Goal: Task Accomplishment & Management: Use online tool/utility

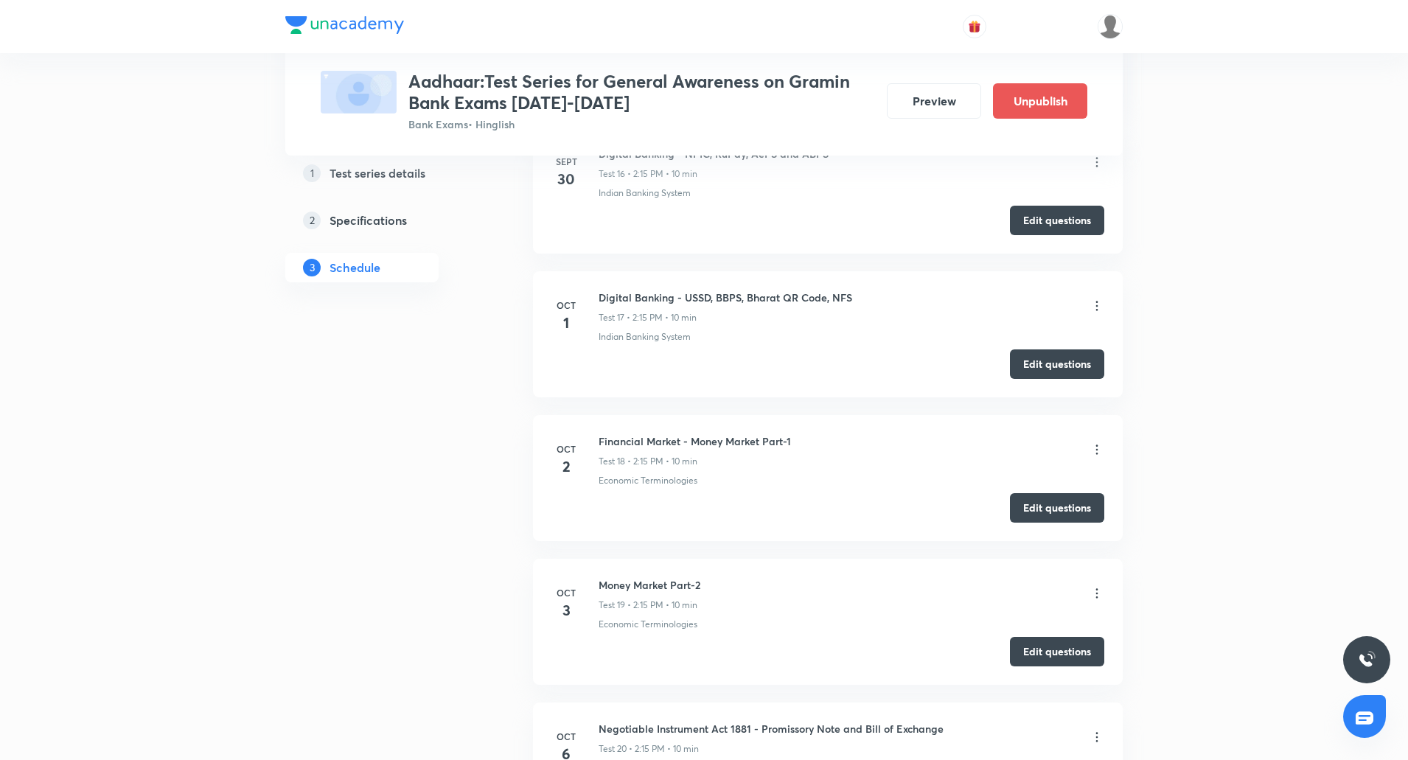
scroll to position [3145, 0]
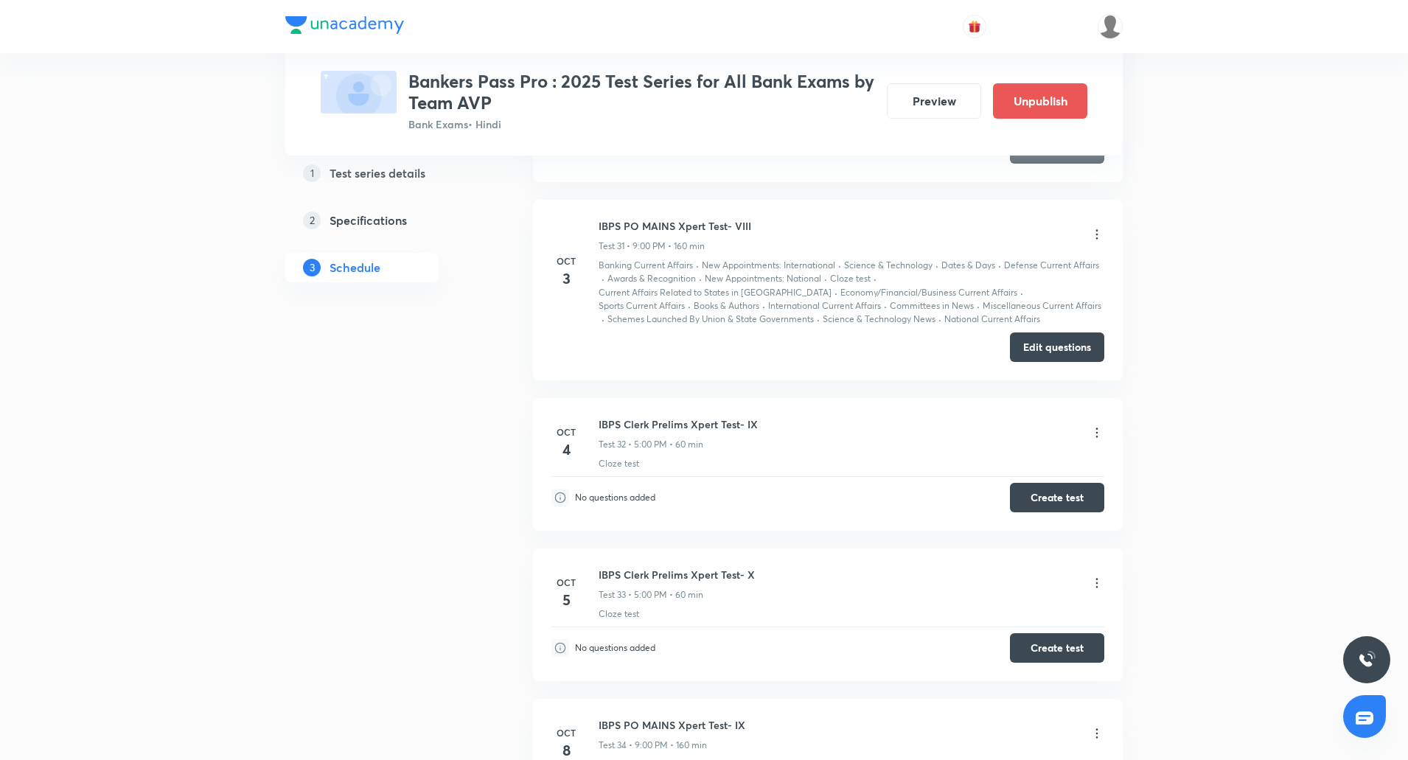
scroll to position [7087, 0]
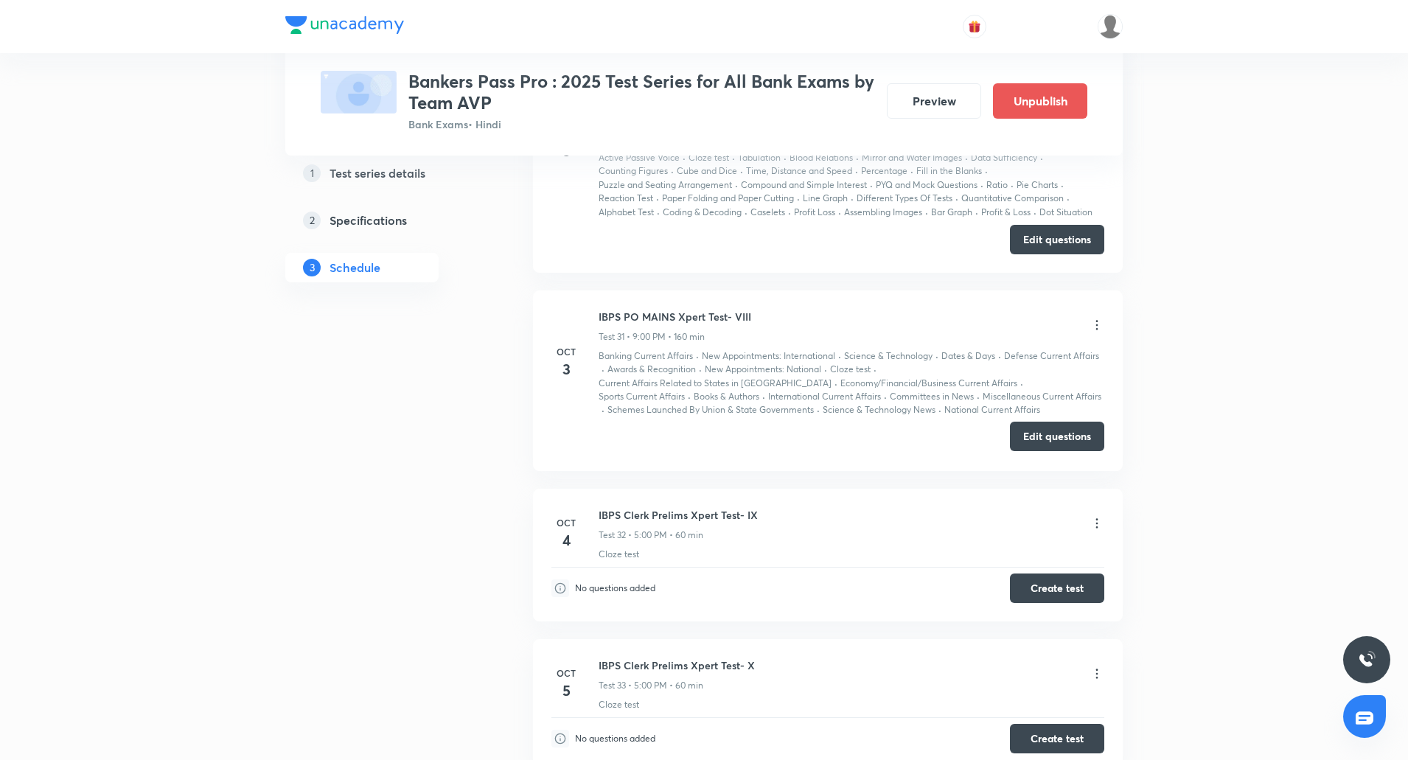
click at [1064, 423] on button "Edit questions" at bounding box center [1057, 436] width 94 height 29
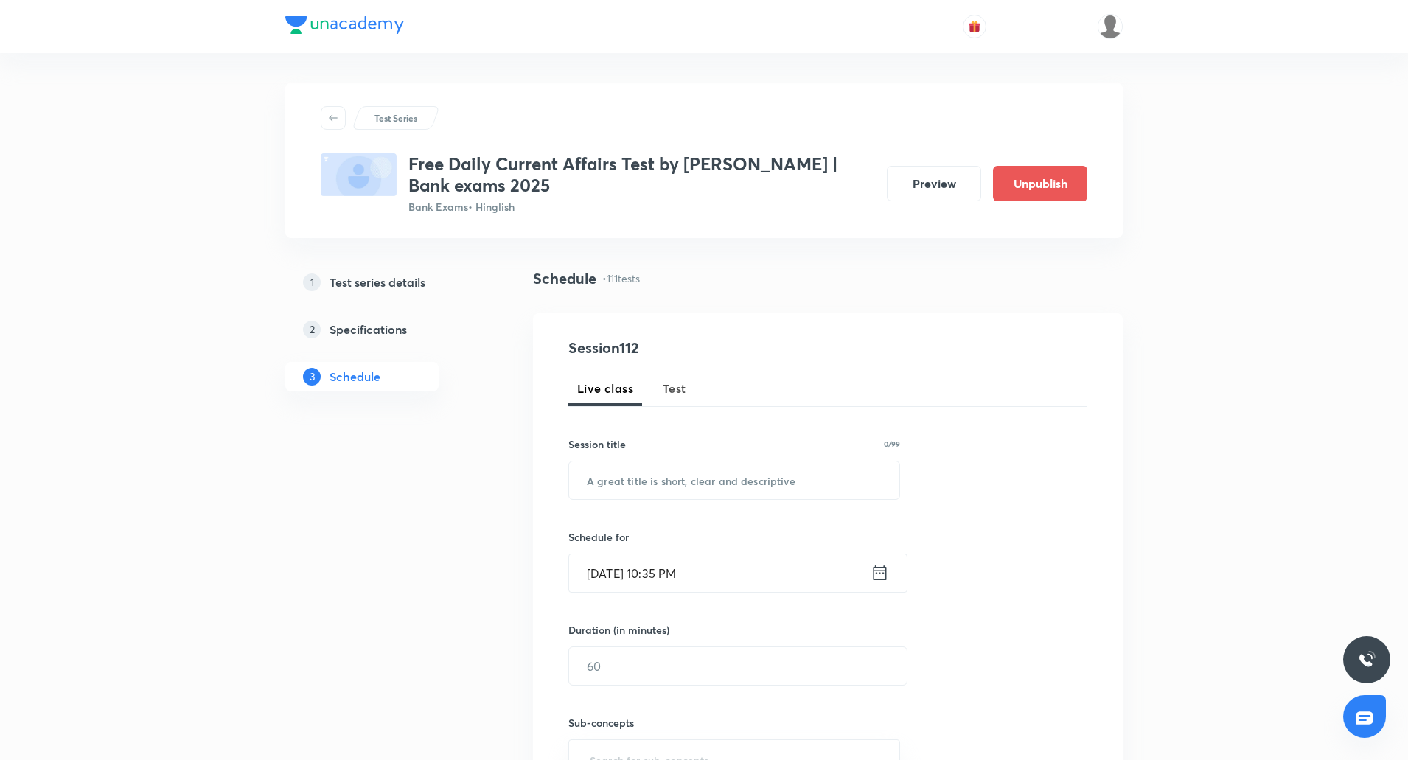
click at [671, 394] on span "Test" at bounding box center [675, 389] width 24 height 18
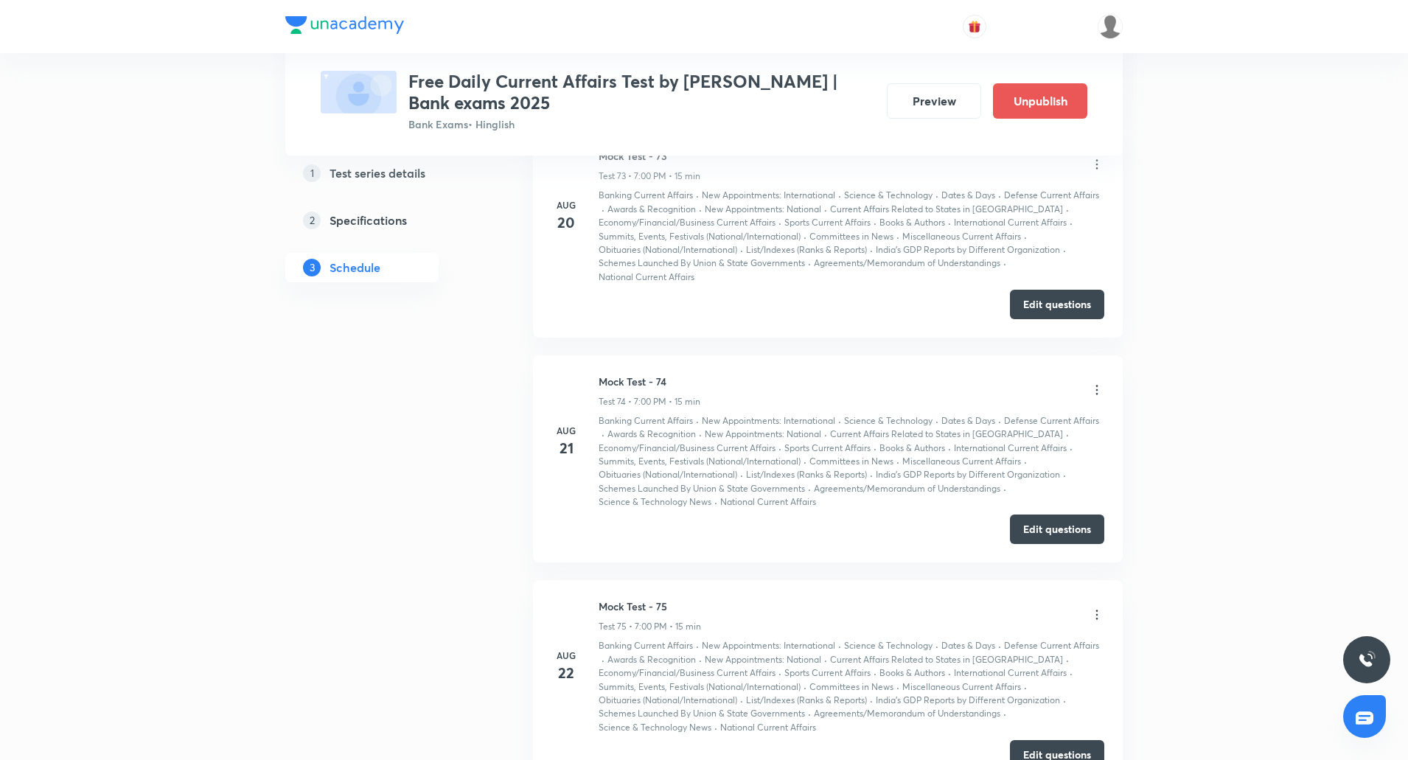
scroll to position [16802, 0]
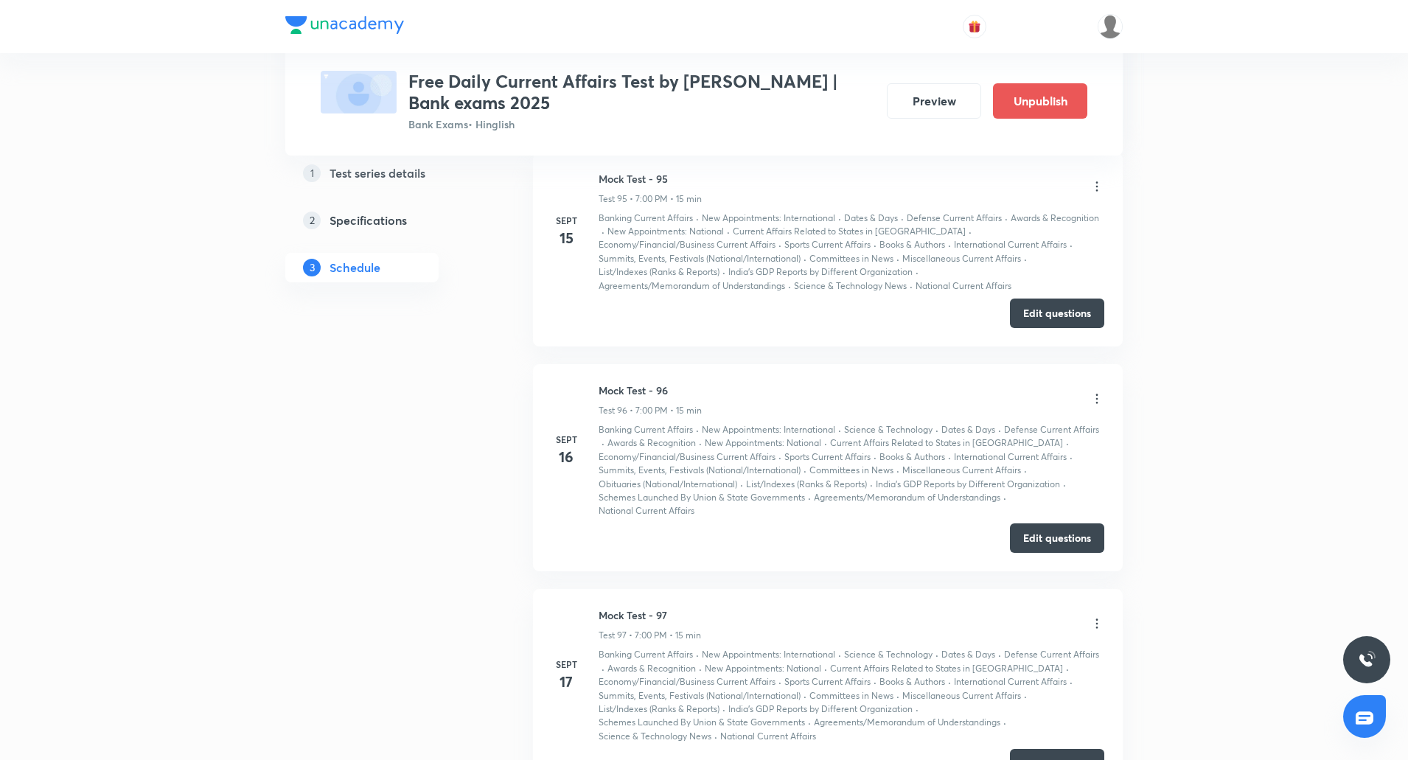
scroll to position [24411, 0]
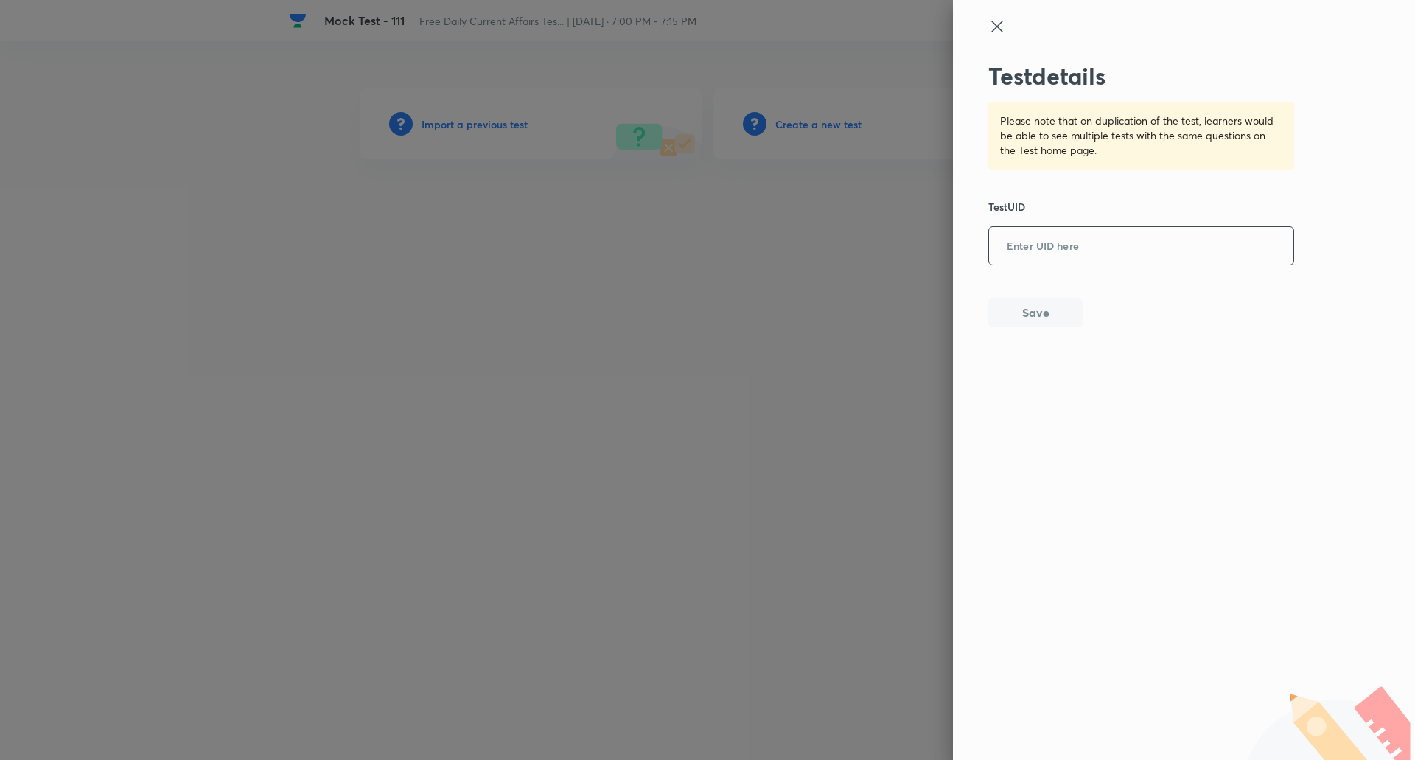
click at [1023, 245] on input "text" at bounding box center [1141, 247] width 304 height 36
paste input "2HNEXBYP21"
type input "2HNEXBYP21"
click at [1029, 313] on button "Save" at bounding box center [1035, 310] width 94 height 29
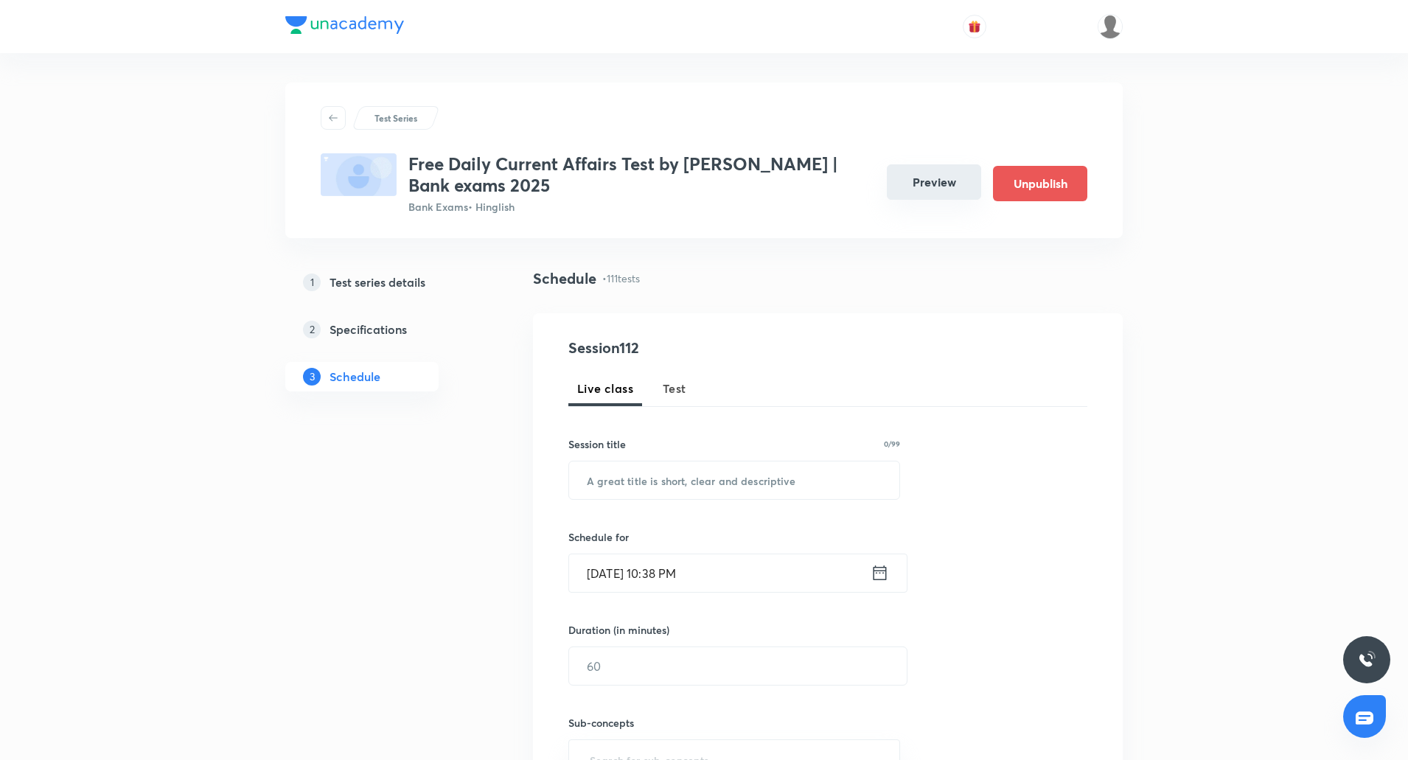
click at [938, 186] on button "Preview" at bounding box center [934, 181] width 94 height 35
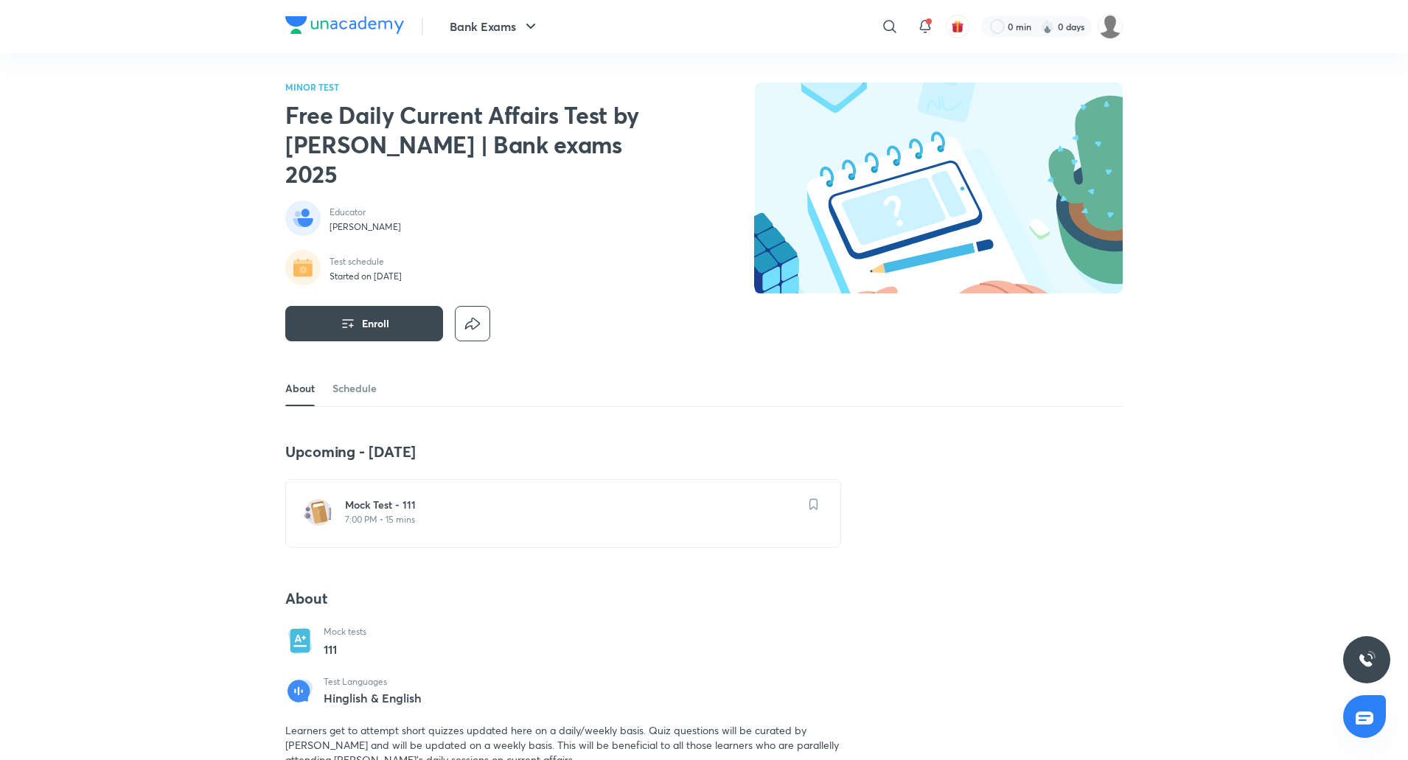
click at [395, 498] on h6 "Mock Test - 111" at bounding box center [572, 505] width 454 height 15
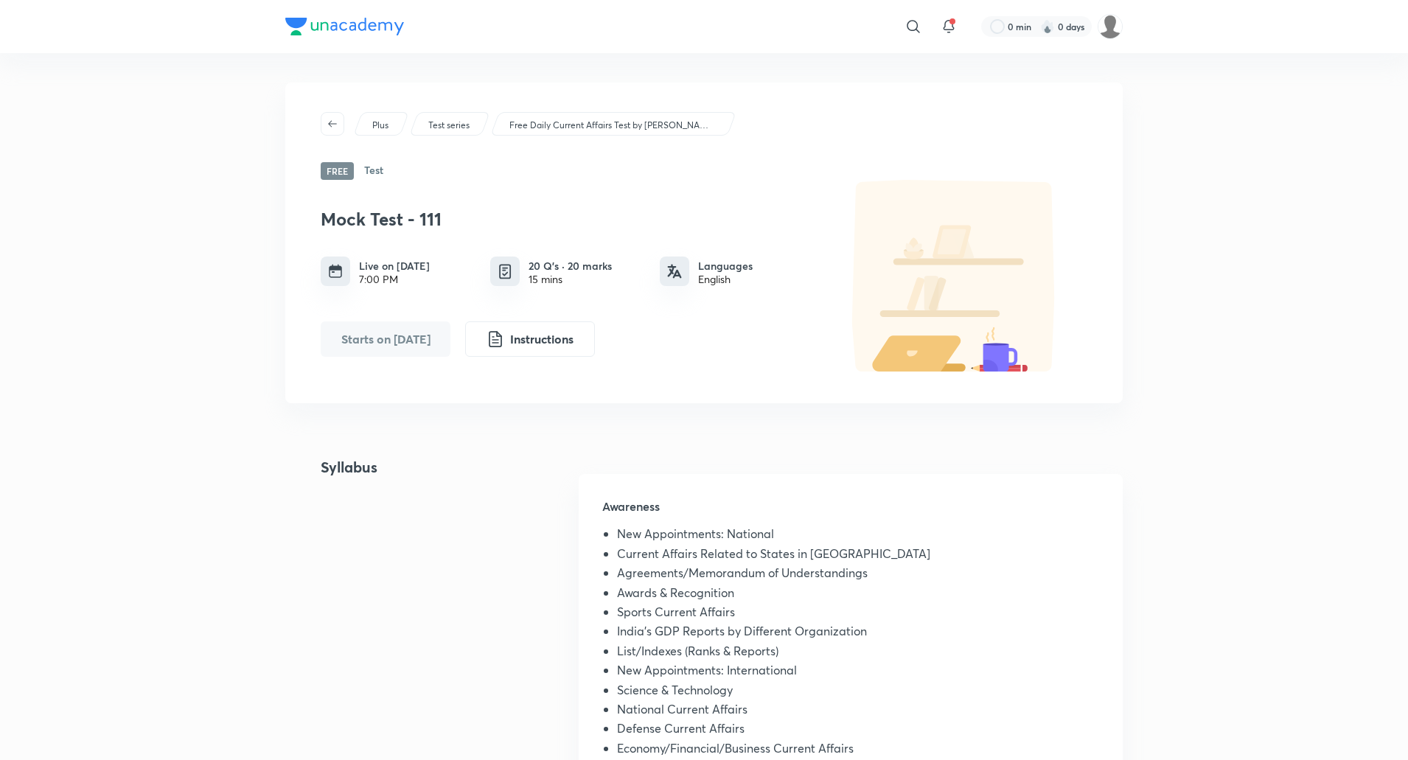
click at [237, 188] on div "​ 0 min 0 days Plus Test series Free Daily Current Affairs Test by Abhijeet Mis…" at bounding box center [704, 736] width 1408 height 1472
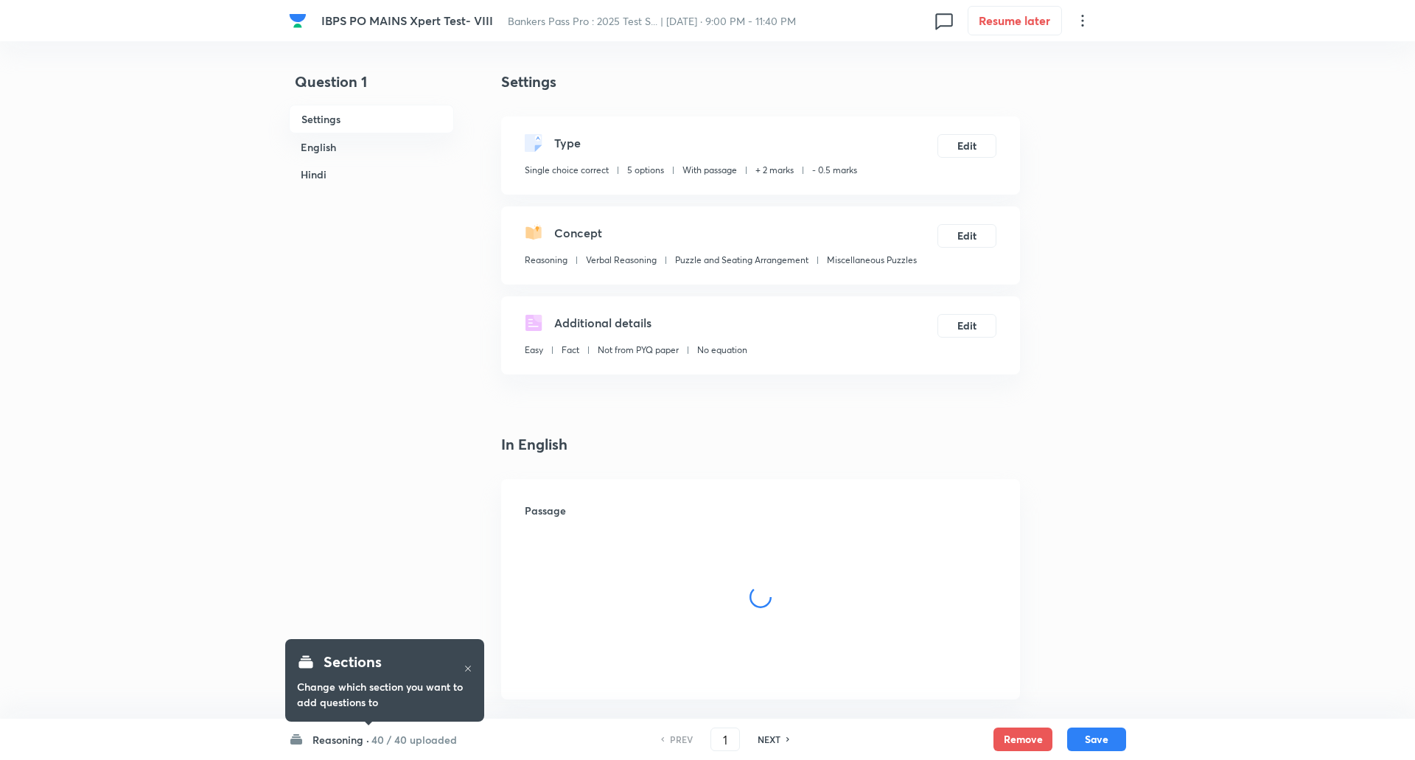
checkbox input "true"
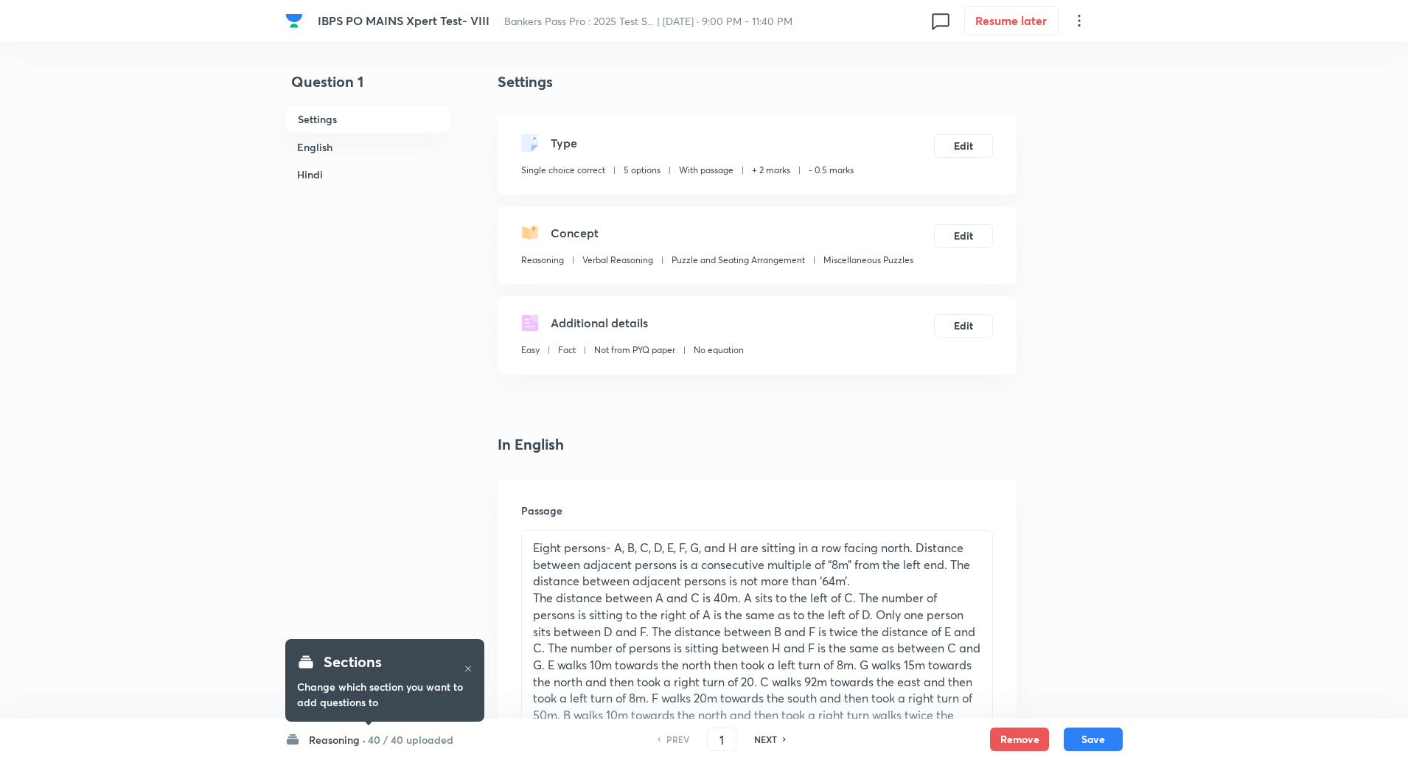
click at [346, 736] on h6 "Reasoning ·" at bounding box center [337, 739] width 57 height 15
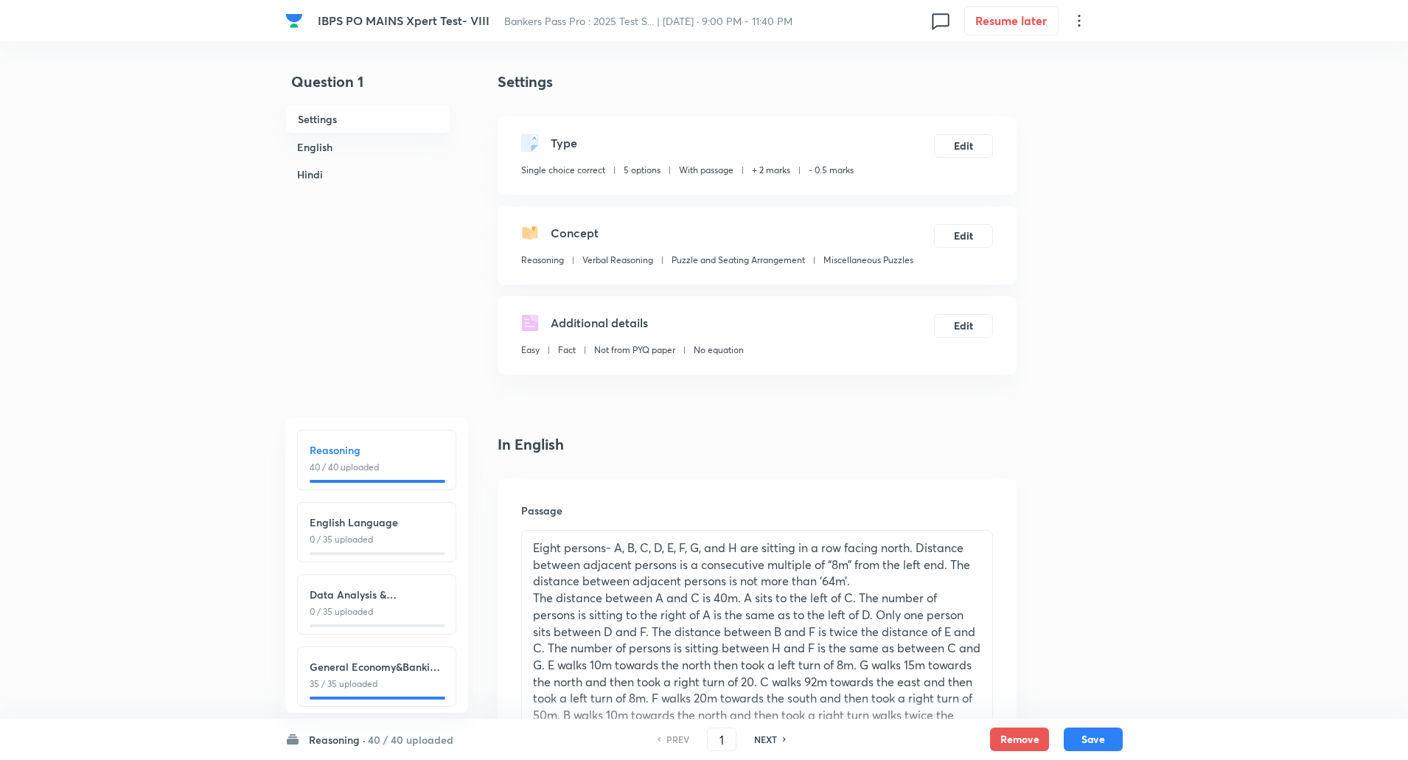
click at [341, 678] on p "35 / 35 uploaded" at bounding box center [377, 683] width 134 height 13
type input "111"
checkbox input "false"
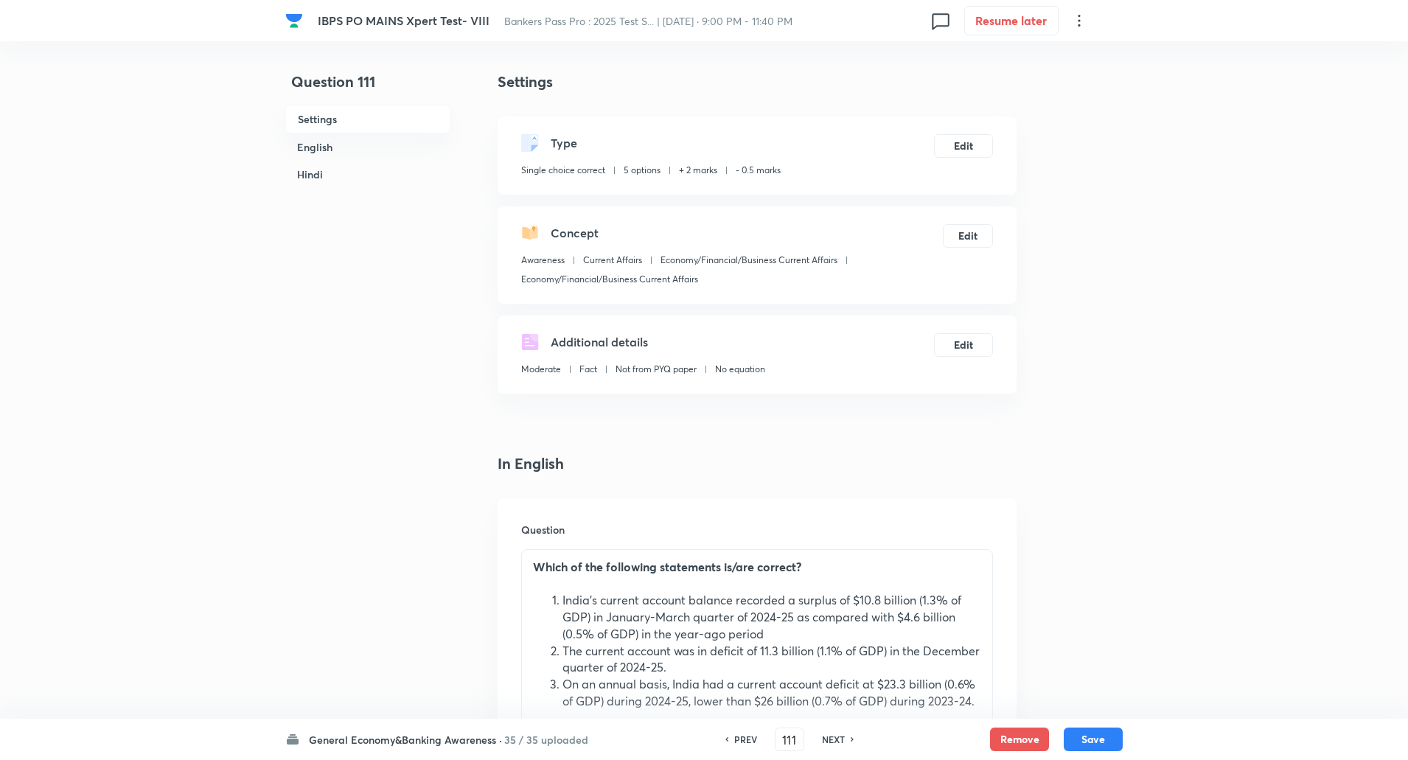
checkbox input "true"
click at [836, 739] on h6 "NEXT" at bounding box center [833, 739] width 23 height 13
type input "112"
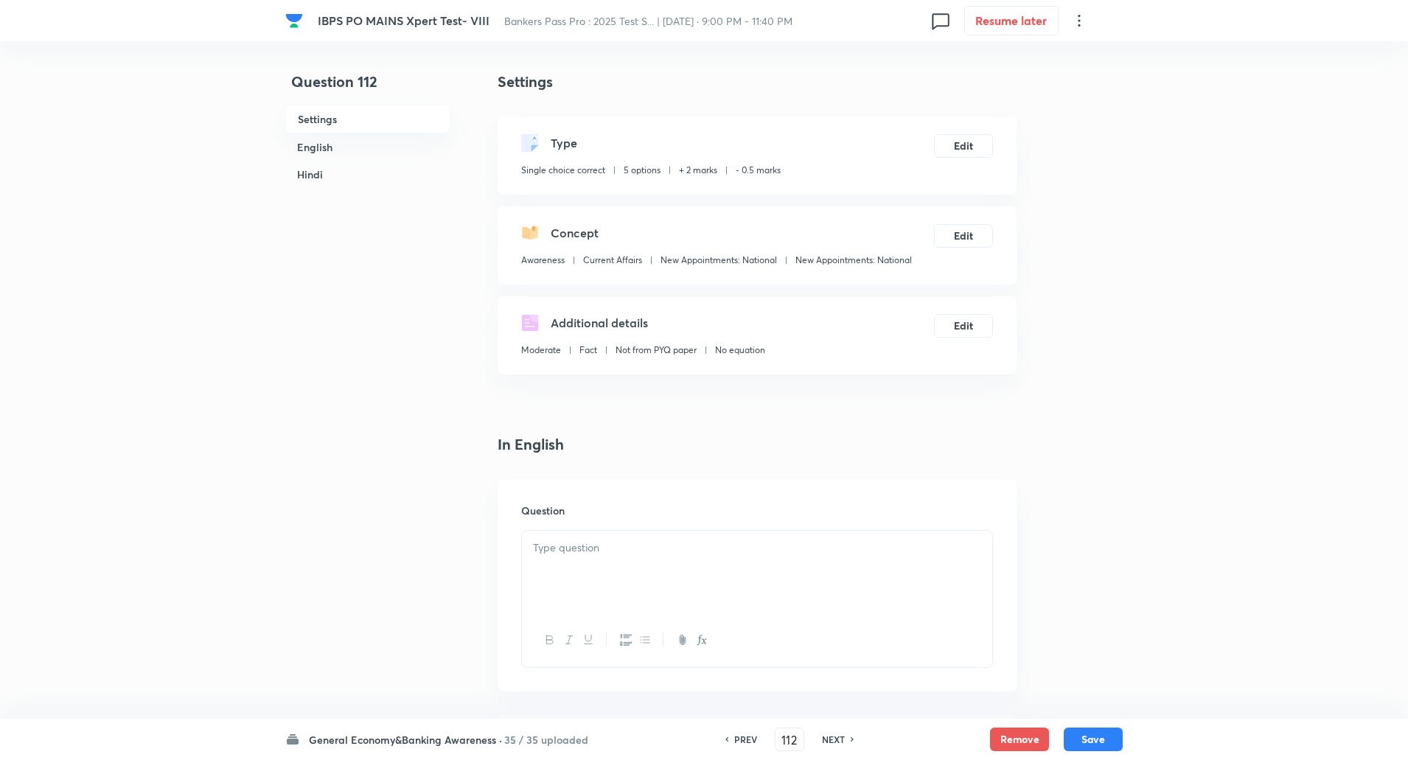
checkbox input "false"
checkbox input "true"
click at [836, 739] on h6 "NEXT" at bounding box center [833, 739] width 23 height 13
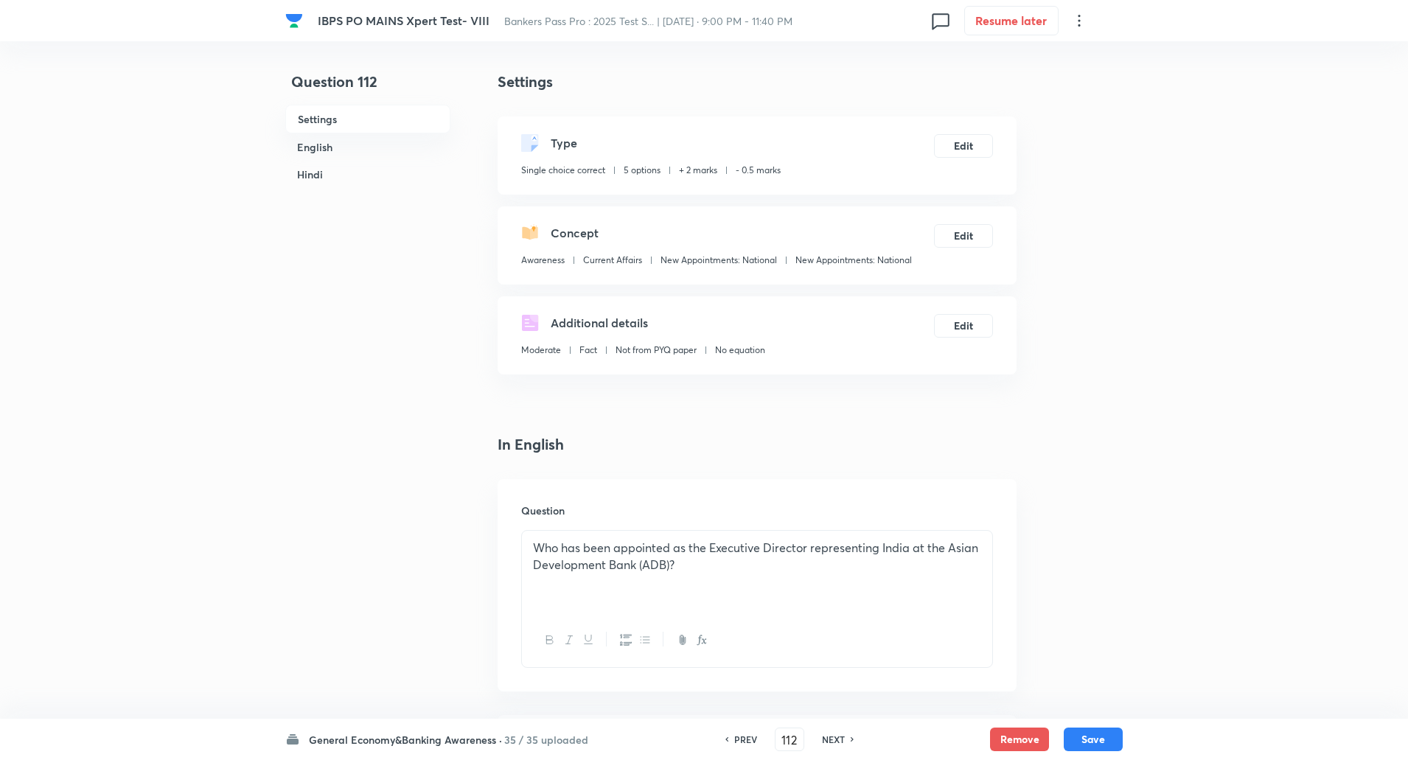
type input "113"
checkbox input "false"
checkbox input "true"
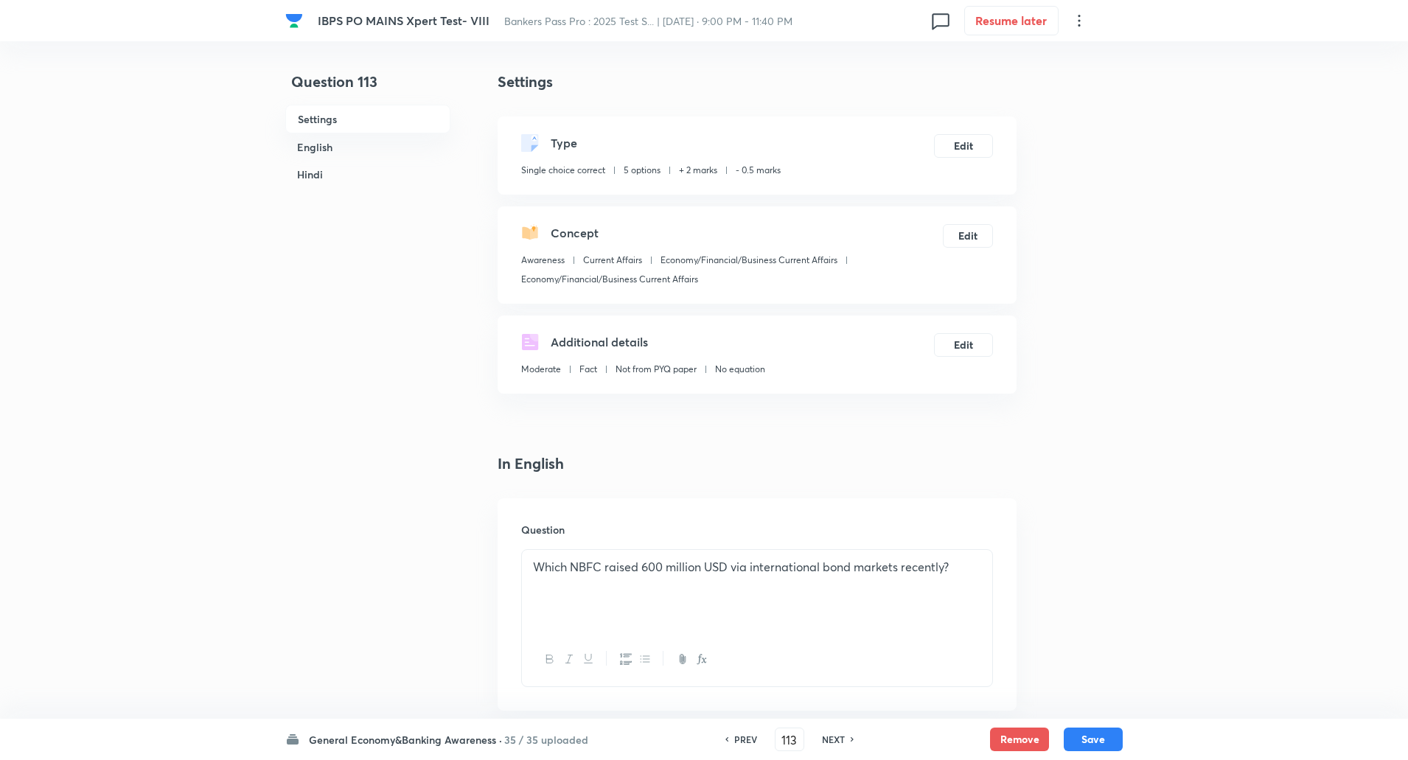
click at [836, 739] on h6 "NEXT" at bounding box center [833, 739] width 23 height 13
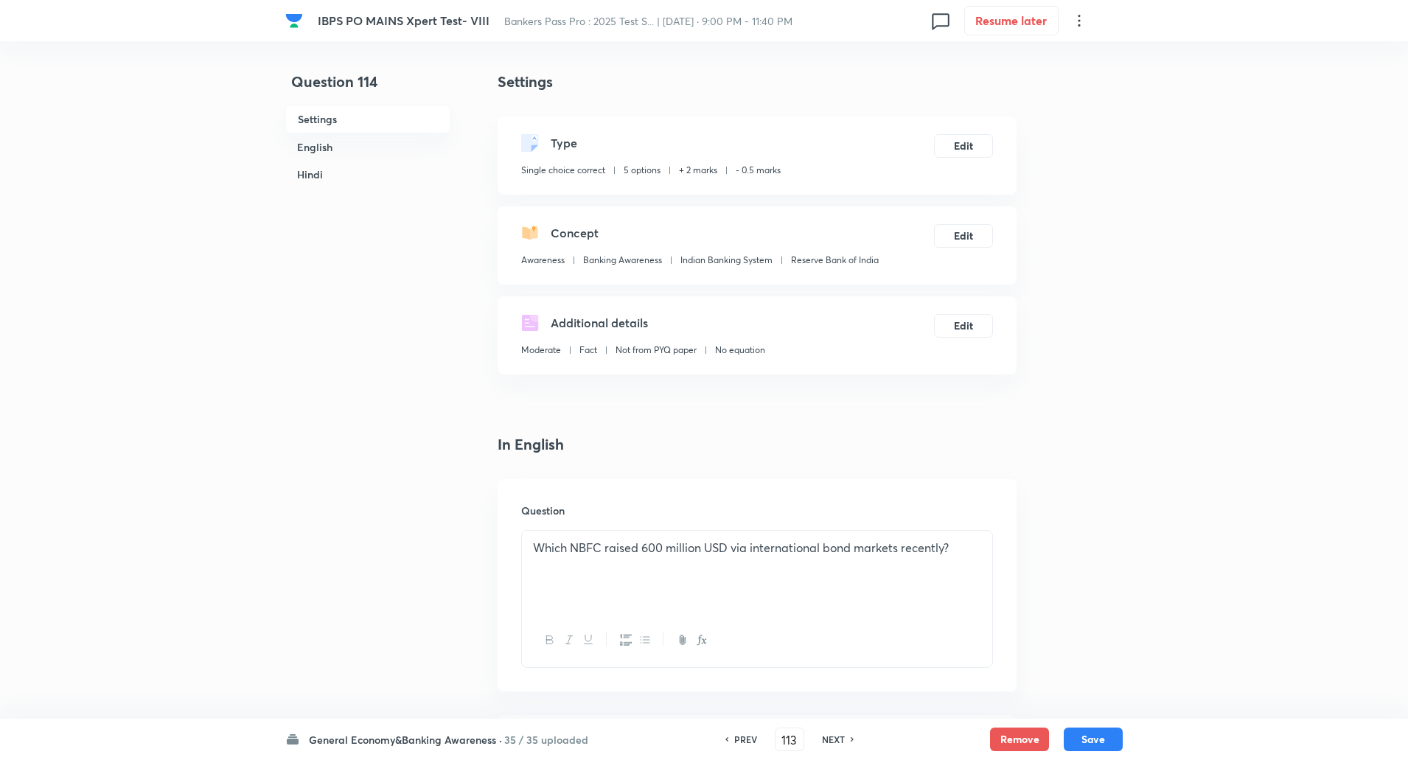
type input "114"
checkbox input "false"
checkbox input "true"
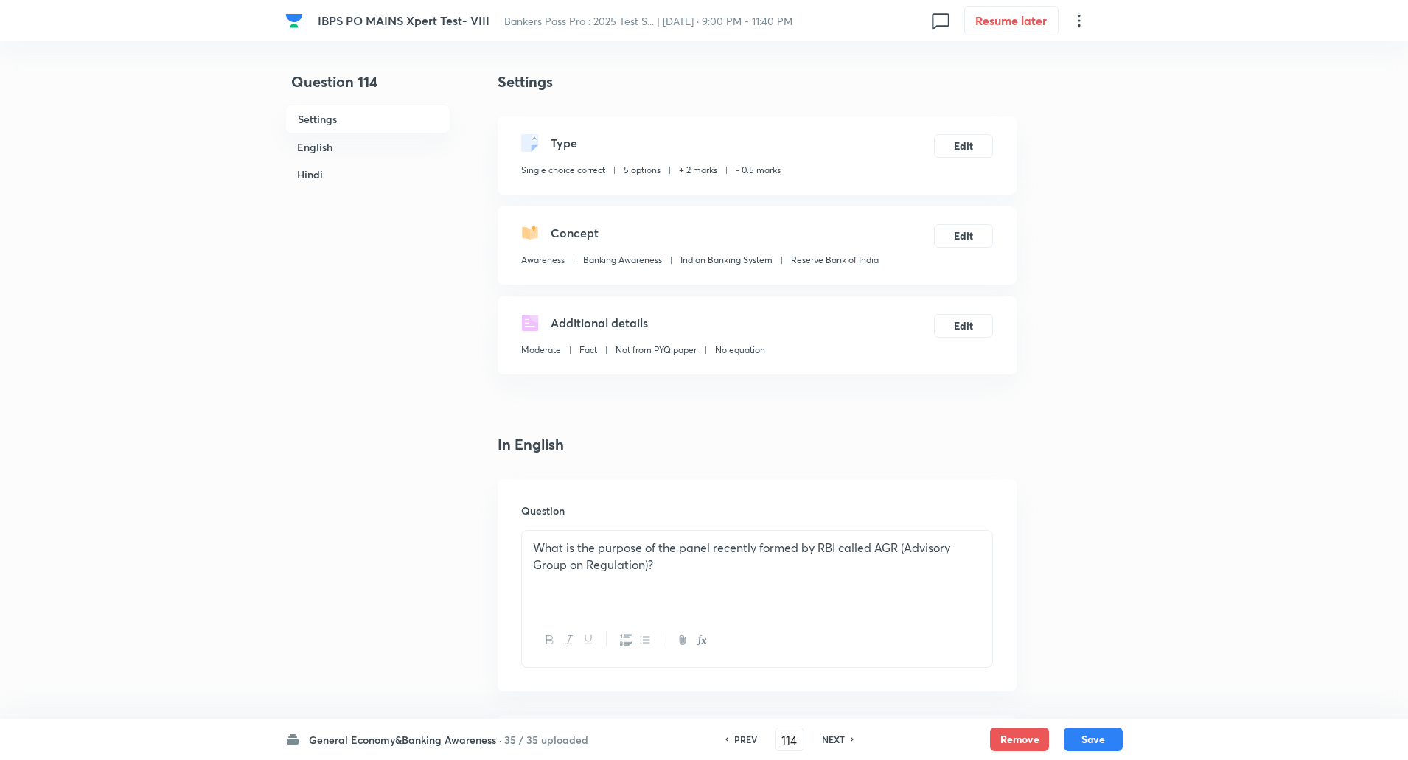
click at [836, 739] on h6 "NEXT" at bounding box center [833, 739] width 23 height 13
type input "115"
checkbox input "false"
checkbox input "true"
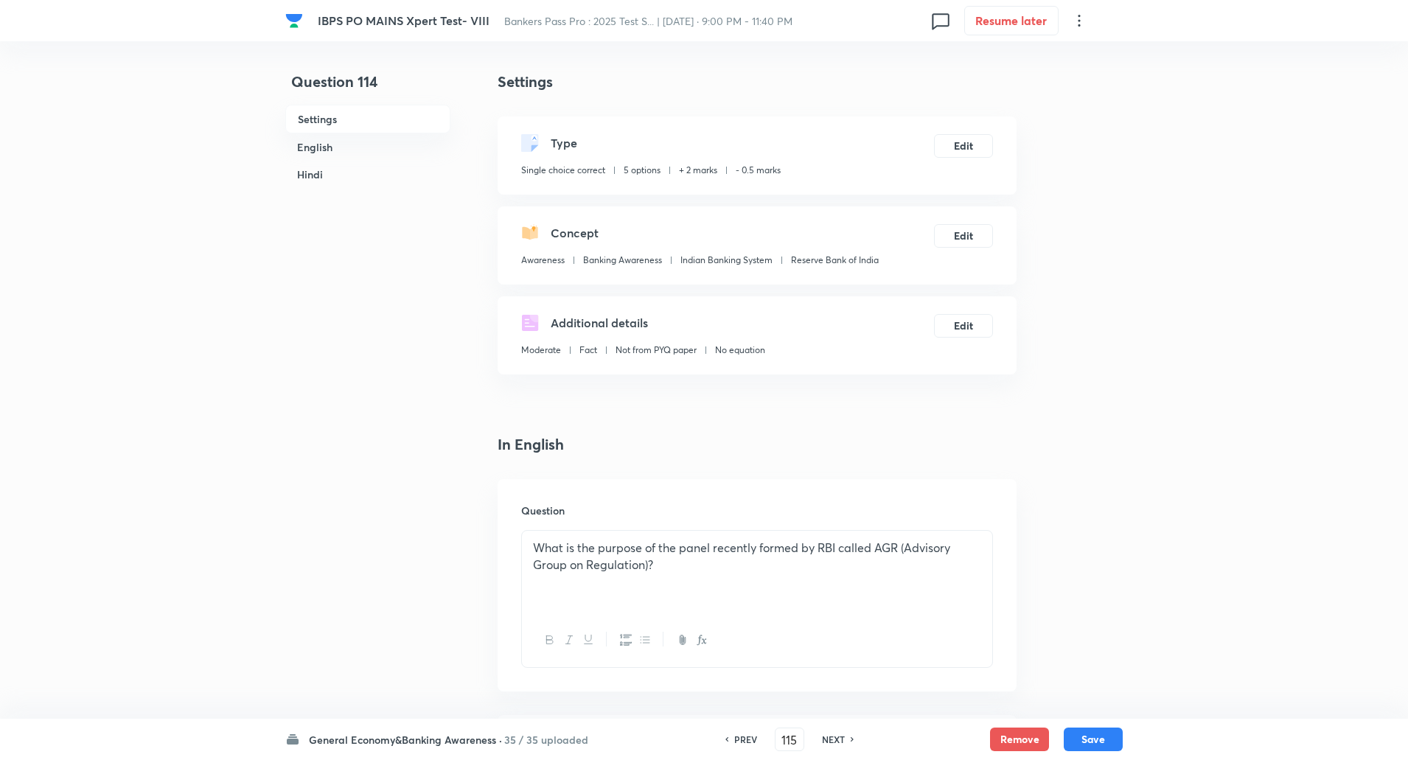
checkbox input "true"
click at [836, 739] on h6 "NEXT" at bounding box center [833, 739] width 23 height 13
type input "116"
checkbox input "false"
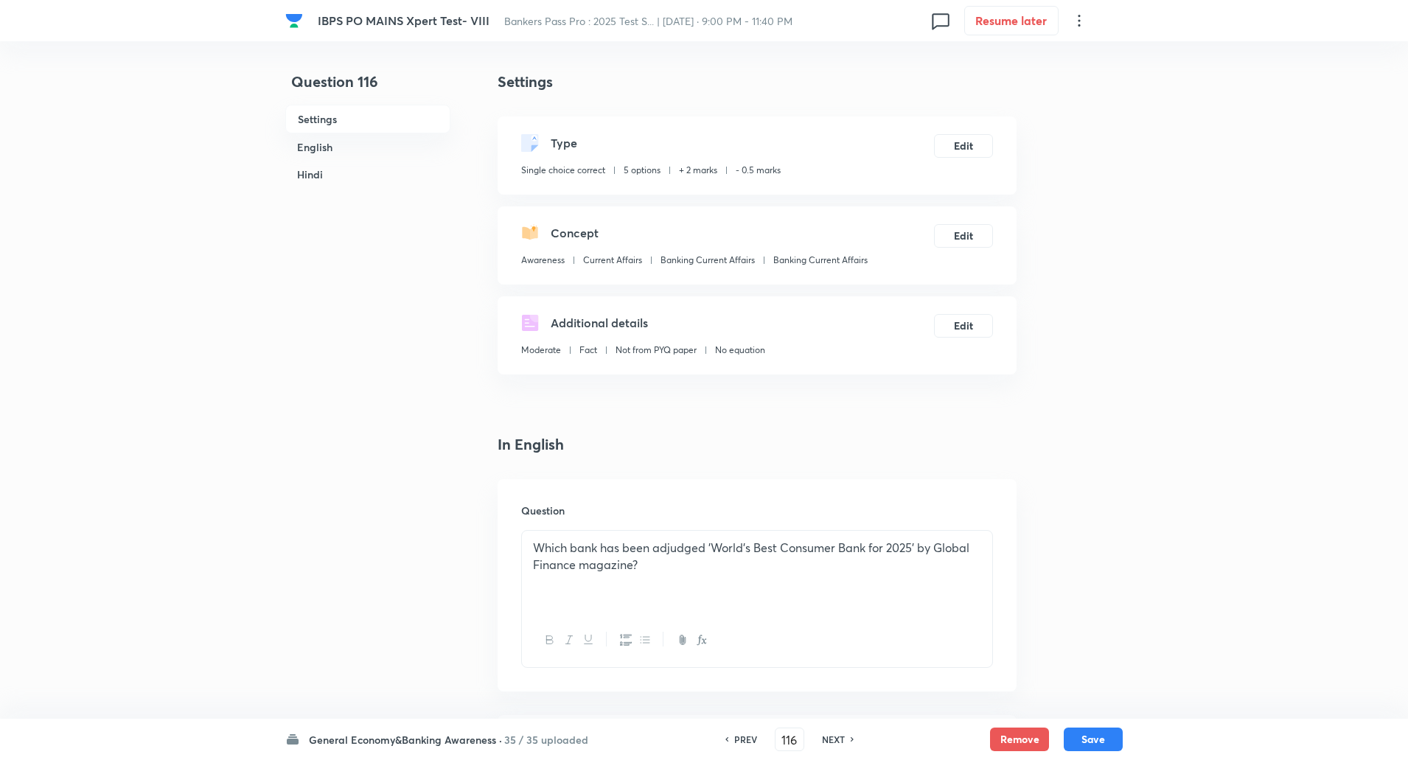
checkbox input "true"
click at [836, 739] on h6 "NEXT" at bounding box center [833, 739] width 23 height 13
type input "117"
checkbox input "false"
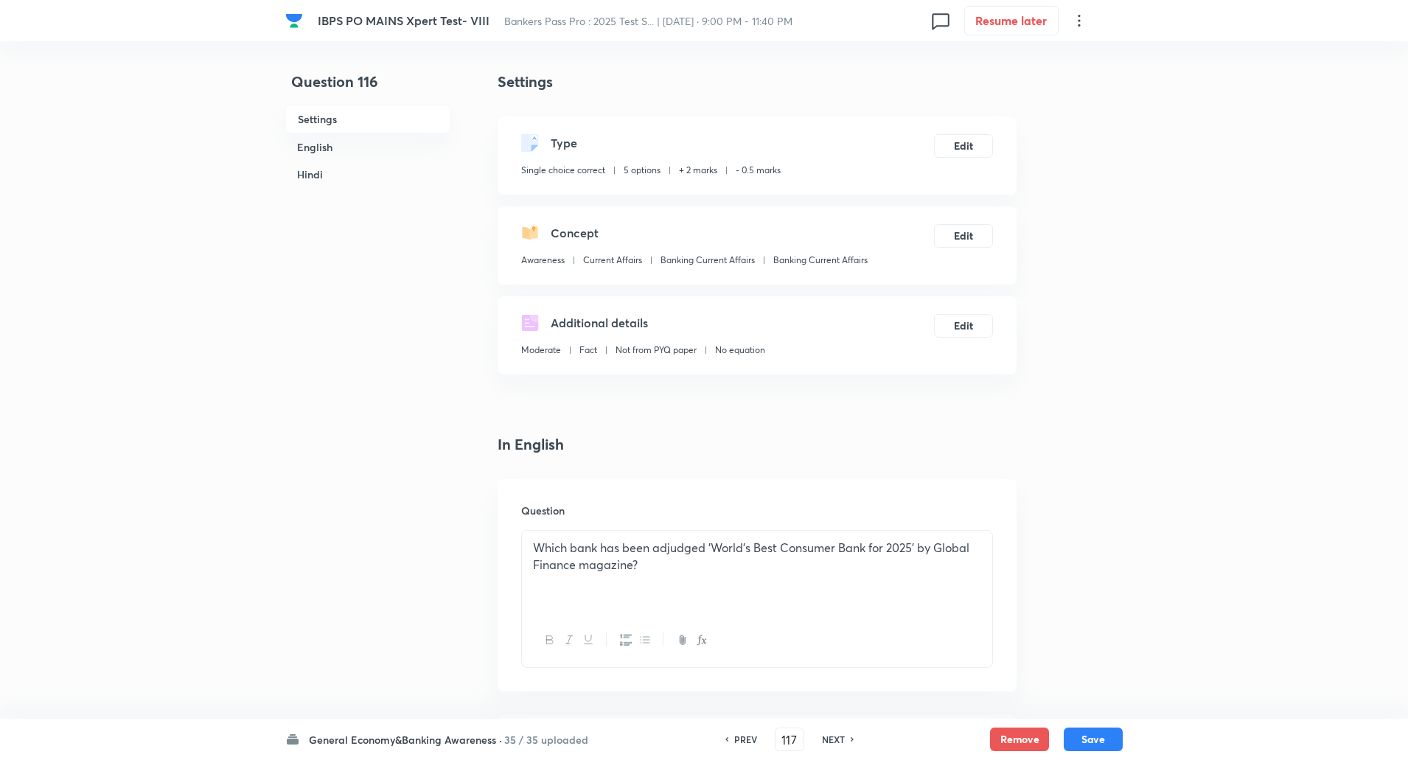
checkbox input "false"
checkbox input "true"
click at [836, 739] on h6 "NEXT" at bounding box center [833, 739] width 23 height 13
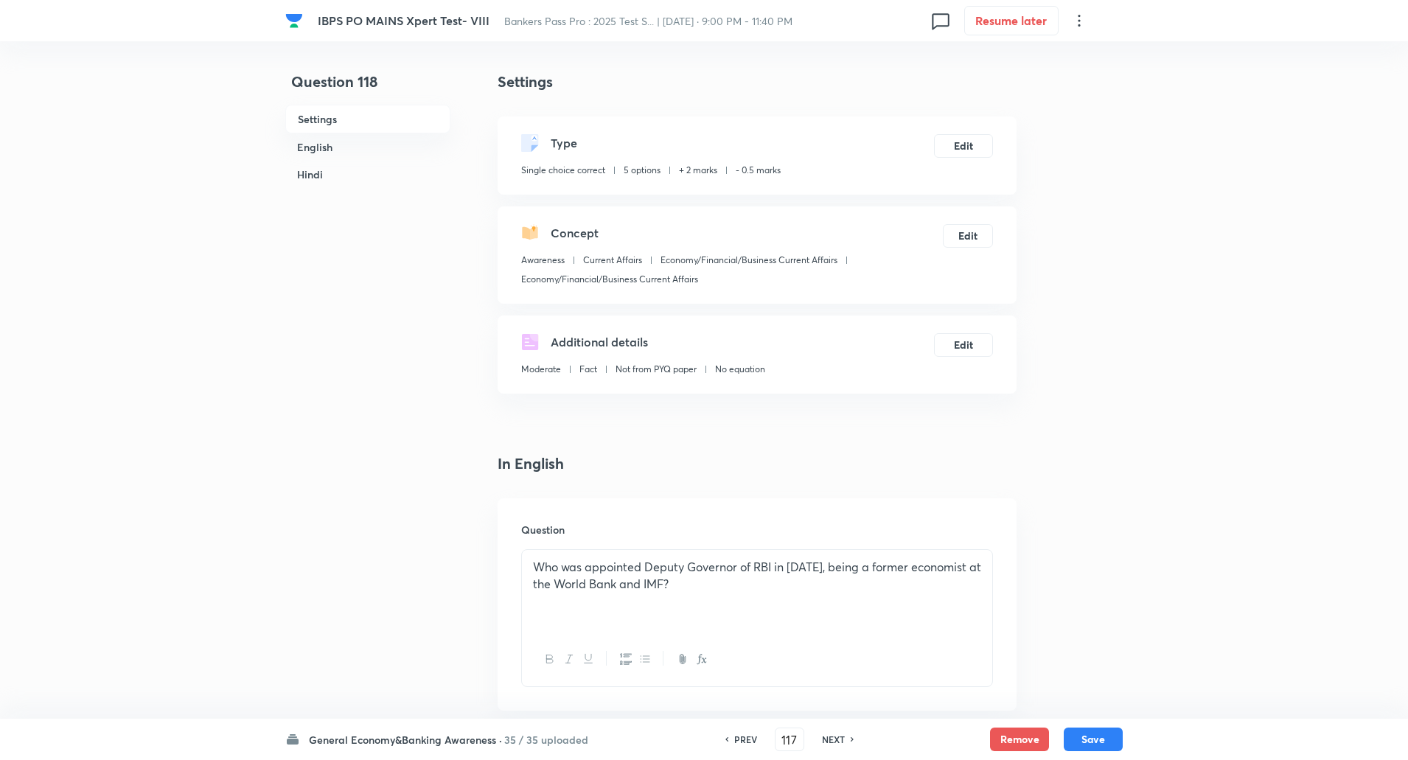
type input "118"
checkbox input "false"
checkbox input "true"
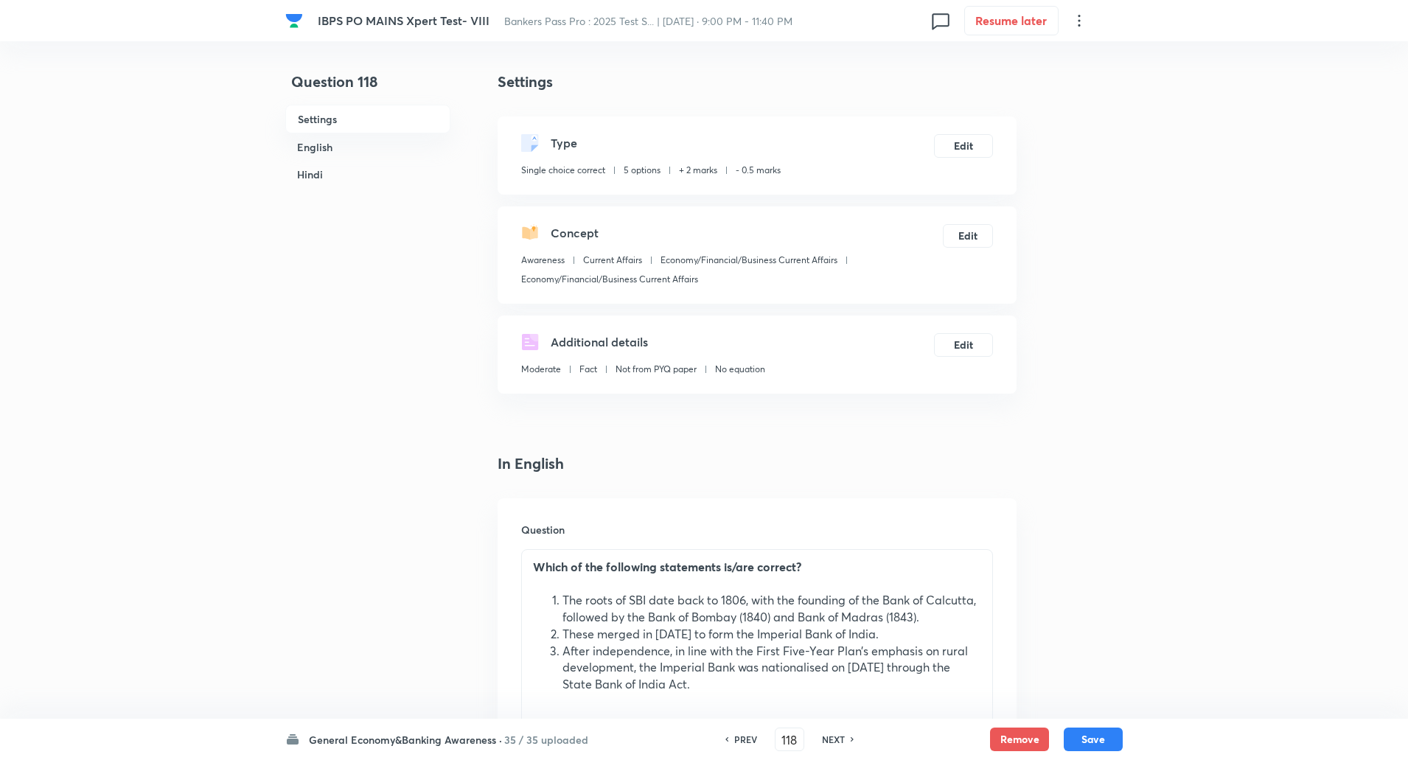
click at [836, 739] on h6 "NEXT" at bounding box center [833, 739] width 23 height 13
type input "119"
checkbox input "false"
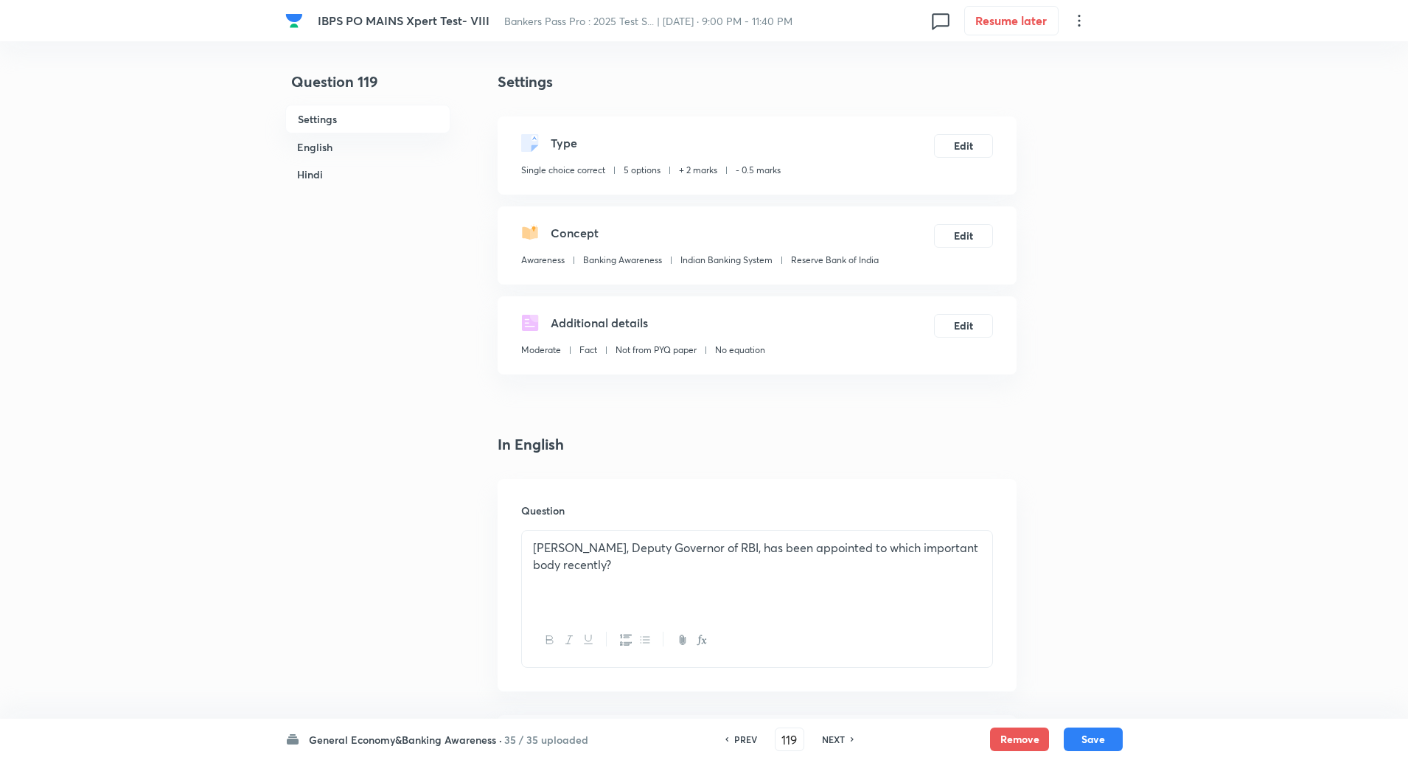
checkbox input "true"
click at [836, 739] on h6 "NEXT" at bounding box center [833, 739] width 23 height 13
type input "120"
checkbox input "false"
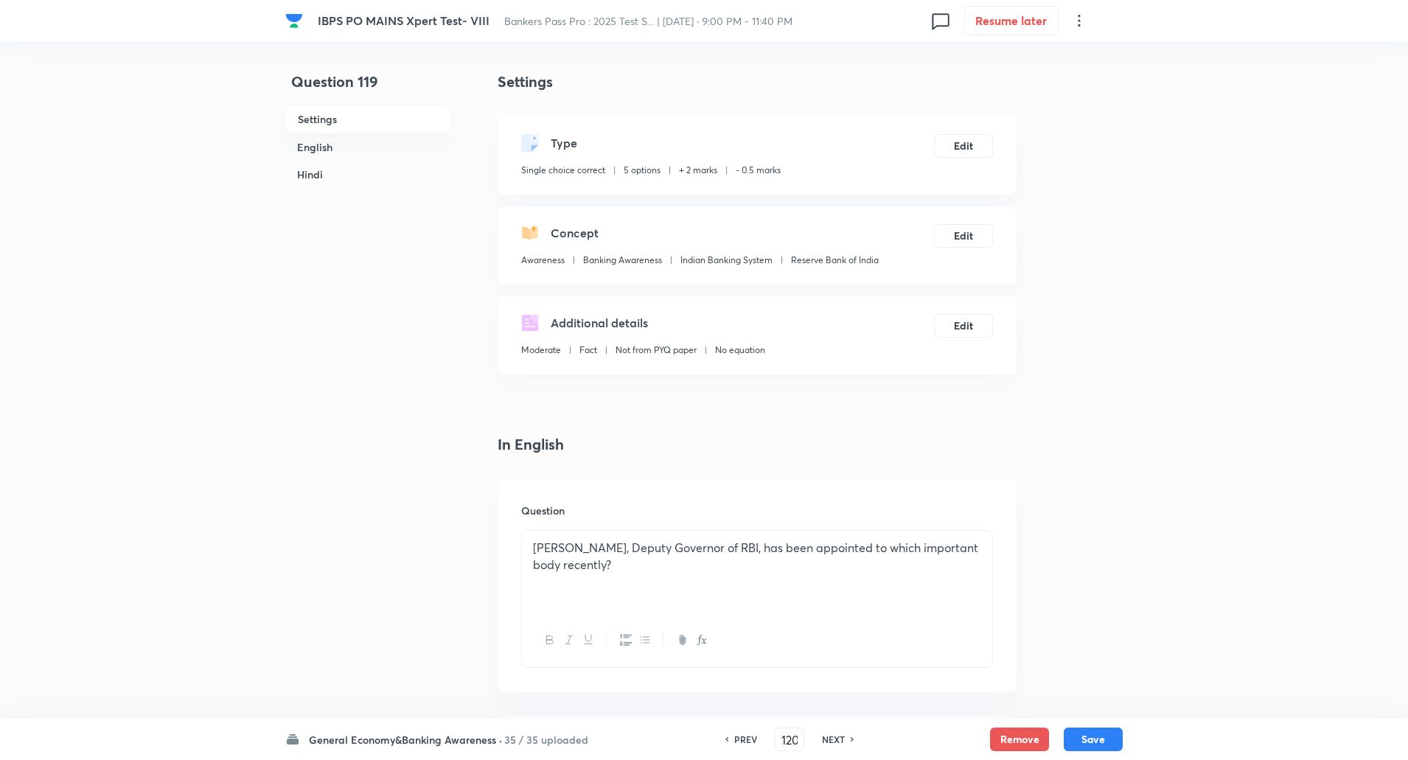
checkbox input "false"
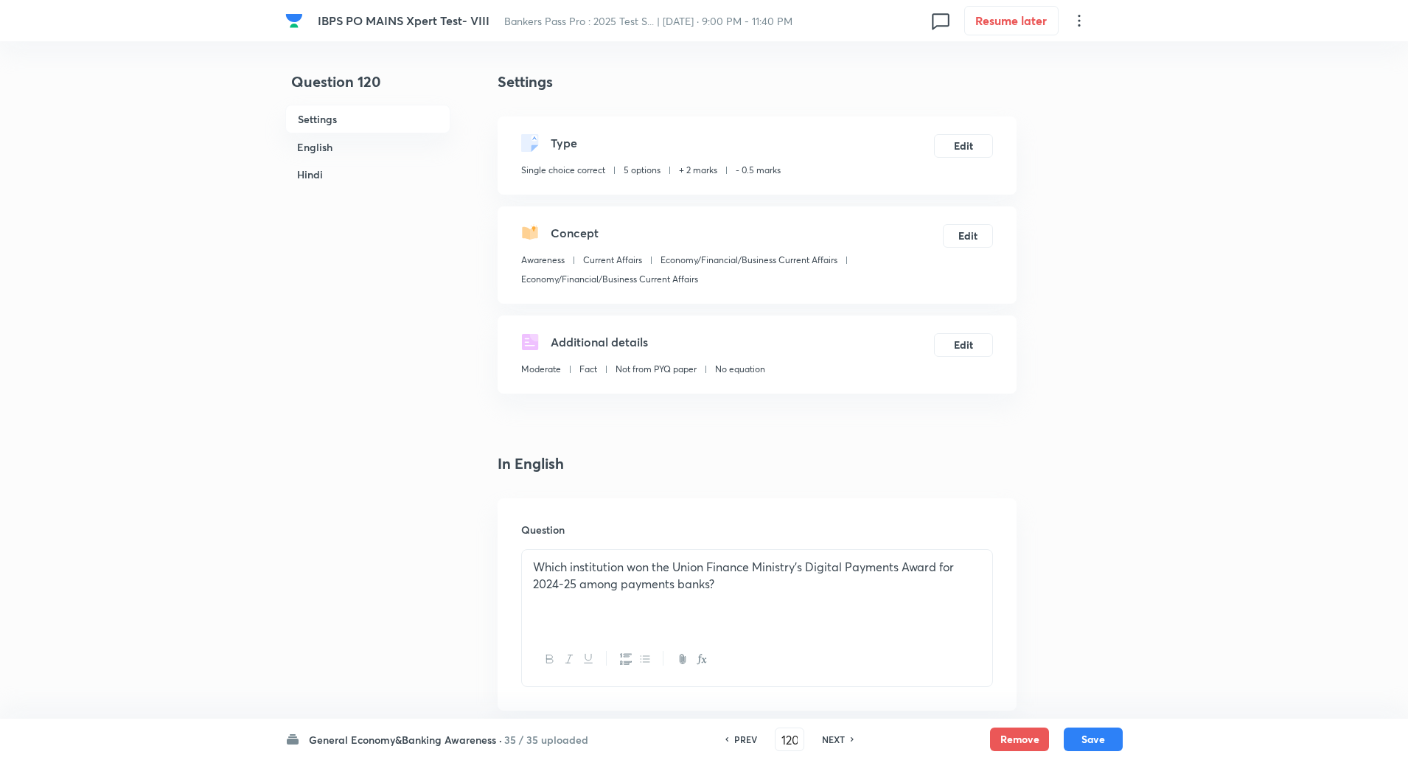
checkbox input "true"
click at [836, 739] on h6 "NEXT" at bounding box center [833, 739] width 23 height 13
type input "121"
checkbox input "false"
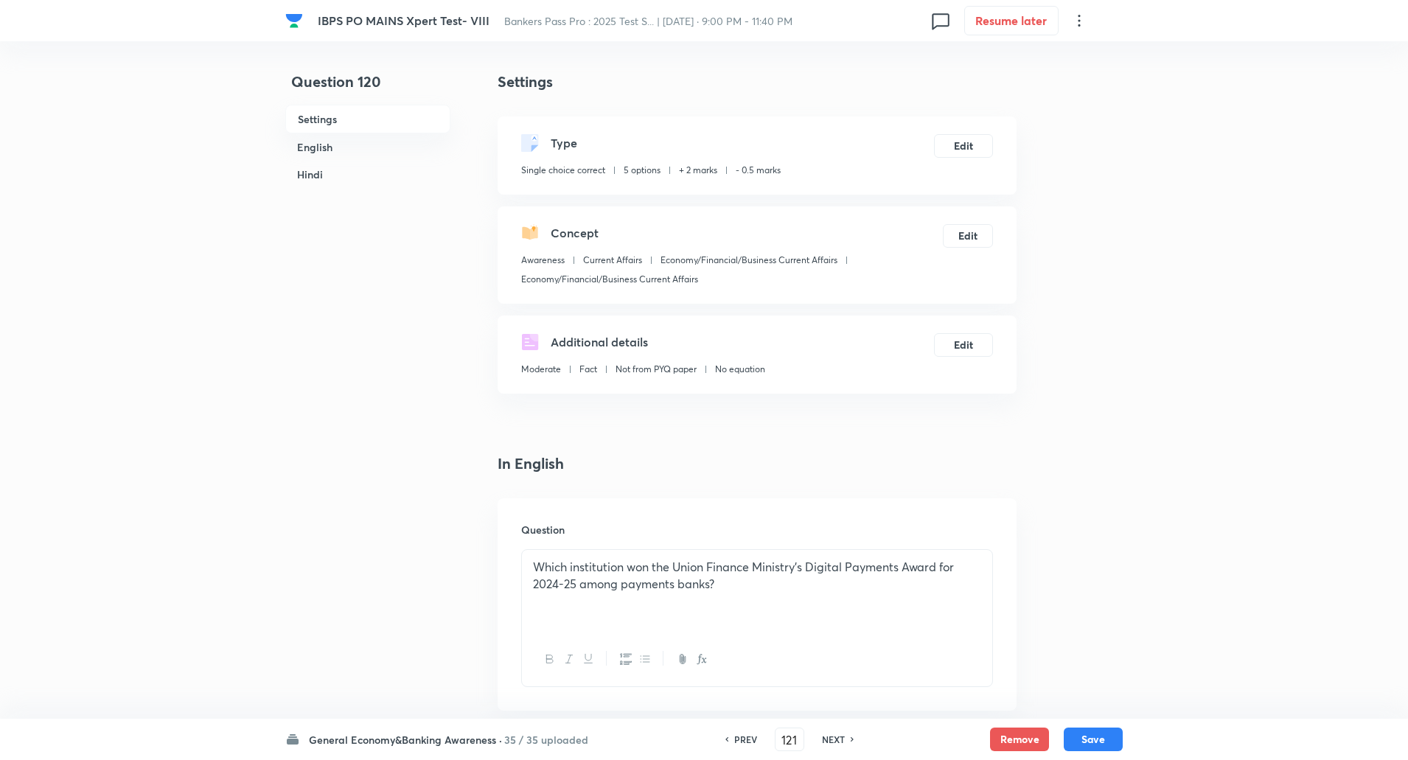
checkbox input "false"
checkbox input "true"
click at [836, 739] on h6 "NEXT" at bounding box center [833, 739] width 23 height 13
type input "122"
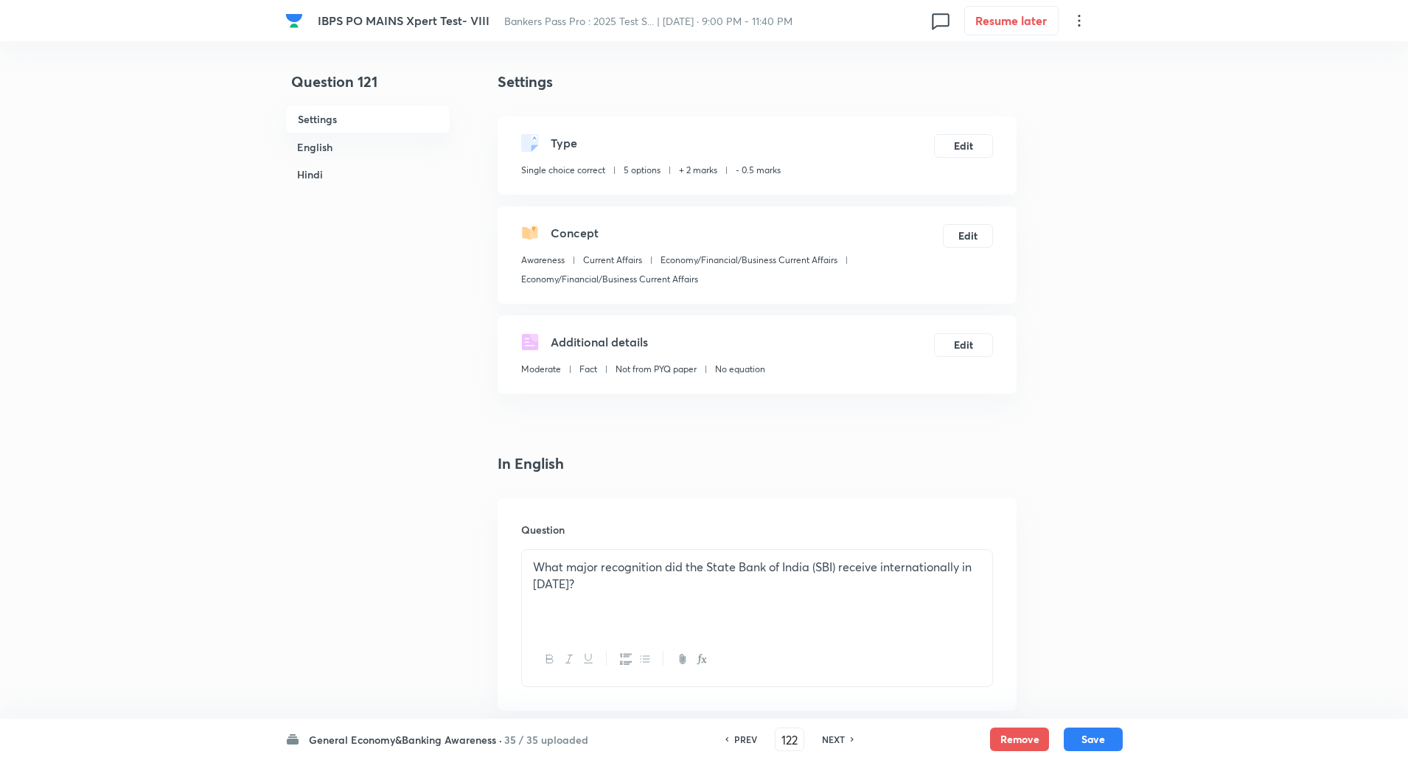
checkbox input "false"
checkbox input "true"
click at [836, 739] on h6 "NEXT" at bounding box center [833, 739] width 23 height 13
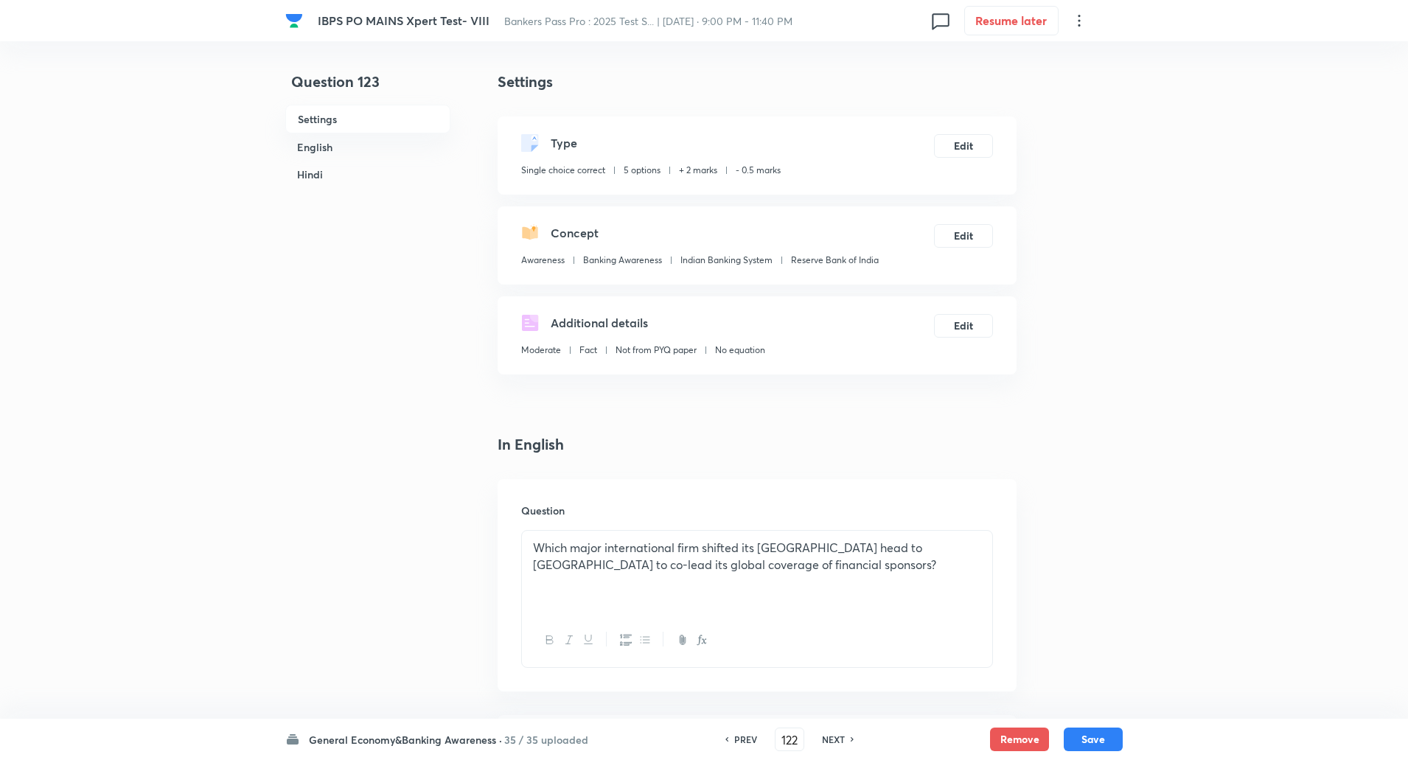
type input "123"
checkbox input "false"
checkbox input "true"
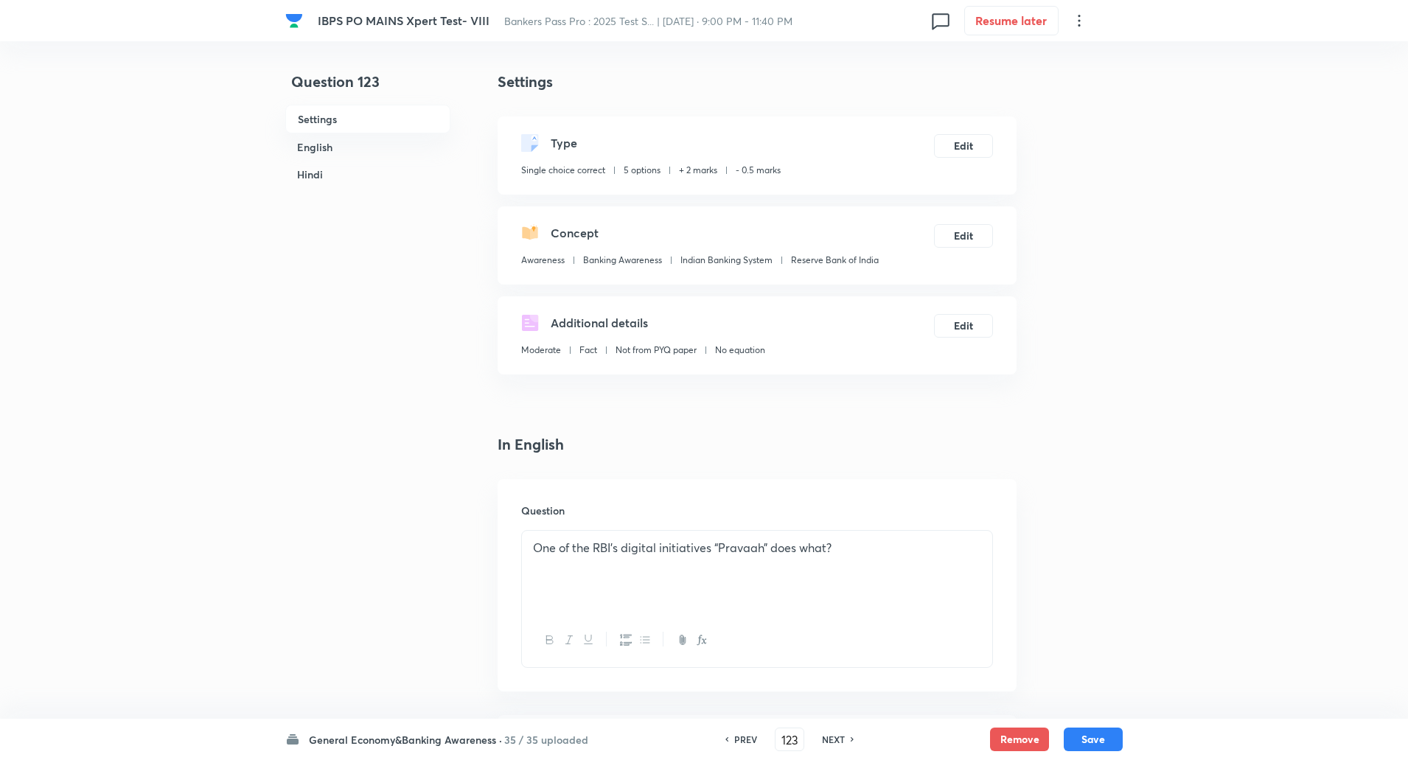
click at [836, 739] on h6 "NEXT" at bounding box center [833, 739] width 23 height 13
type input "124"
checkbox input "false"
checkbox input "true"
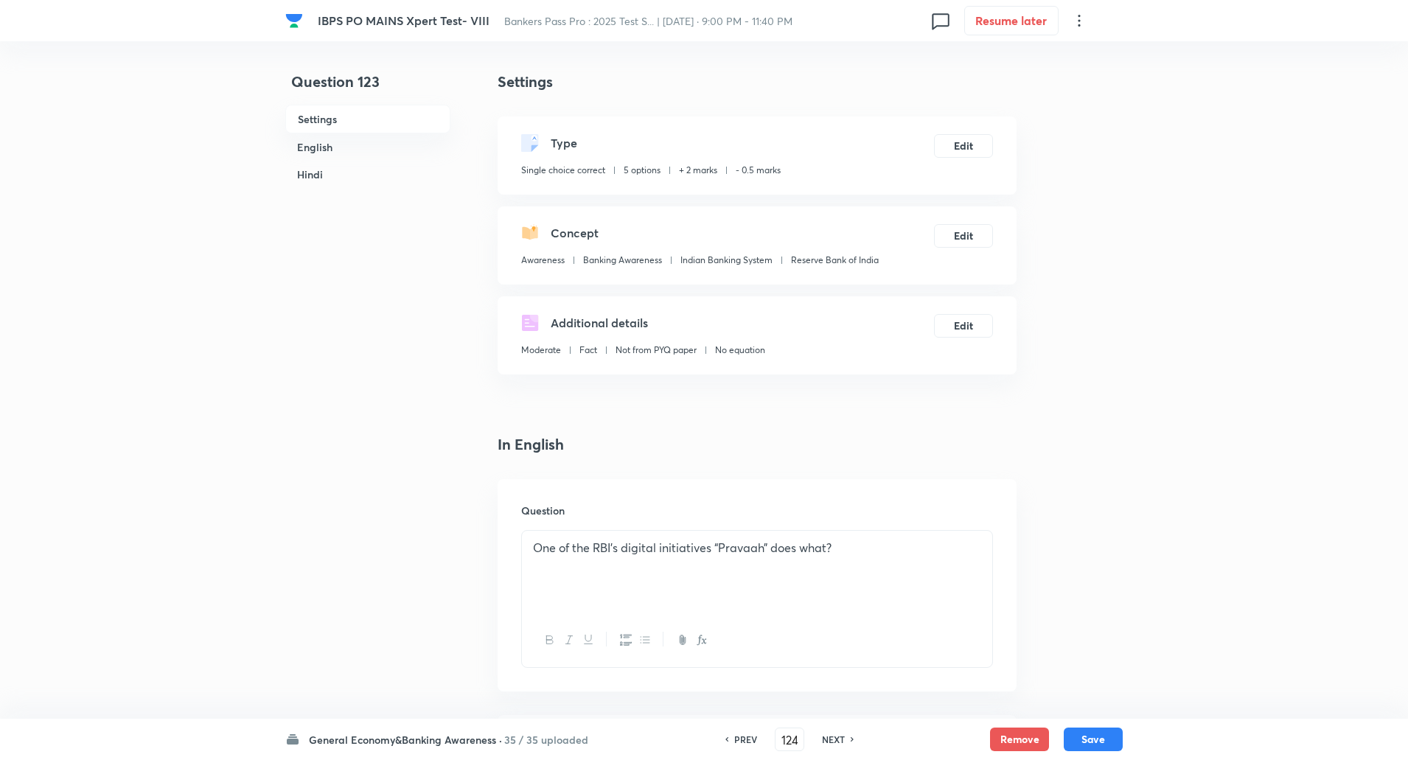
checkbox input "true"
click at [836, 739] on h6 "NEXT" at bounding box center [833, 739] width 23 height 13
type input "125"
checkbox input "false"
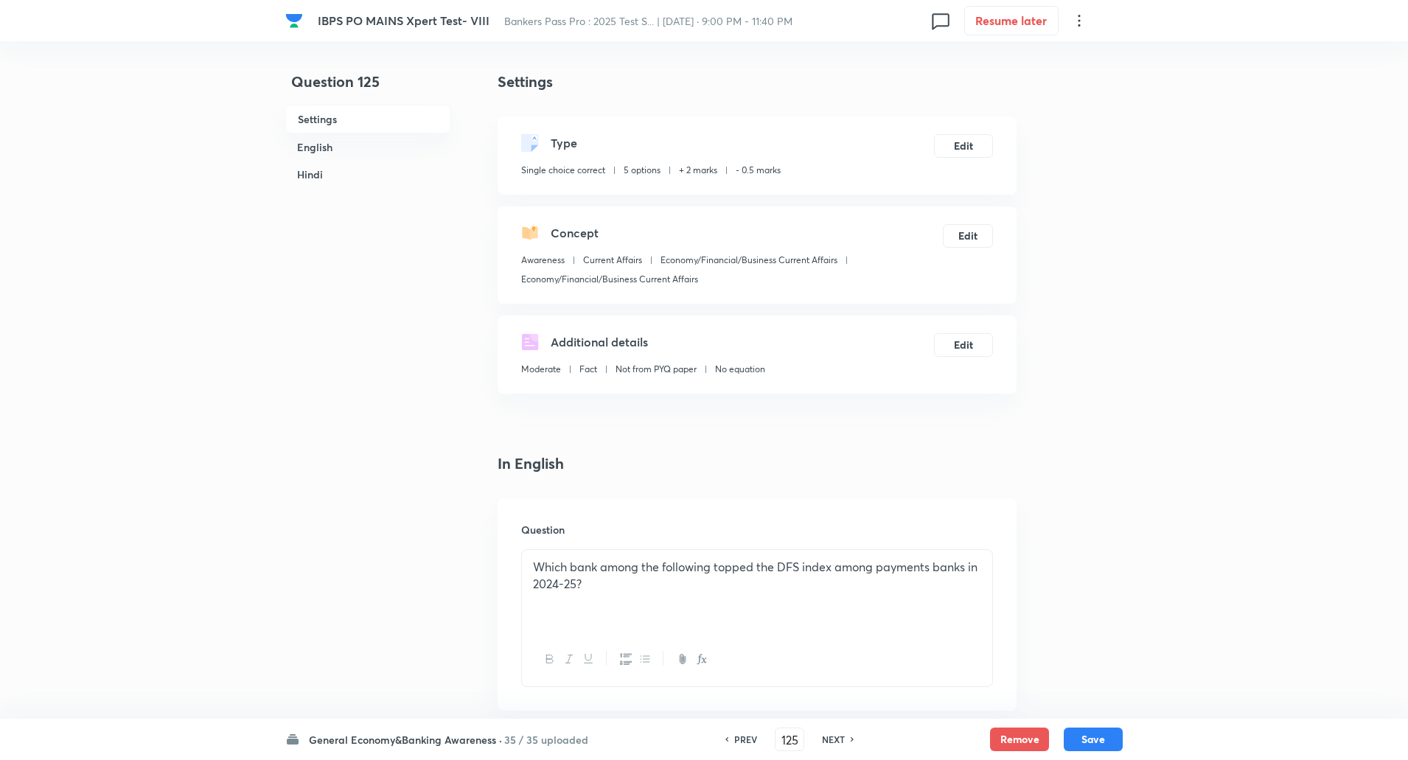
checkbox input "true"
click at [836, 739] on h6 "NEXT" at bounding box center [833, 739] width 23 height 13
type input "126"
checkbox input "false"
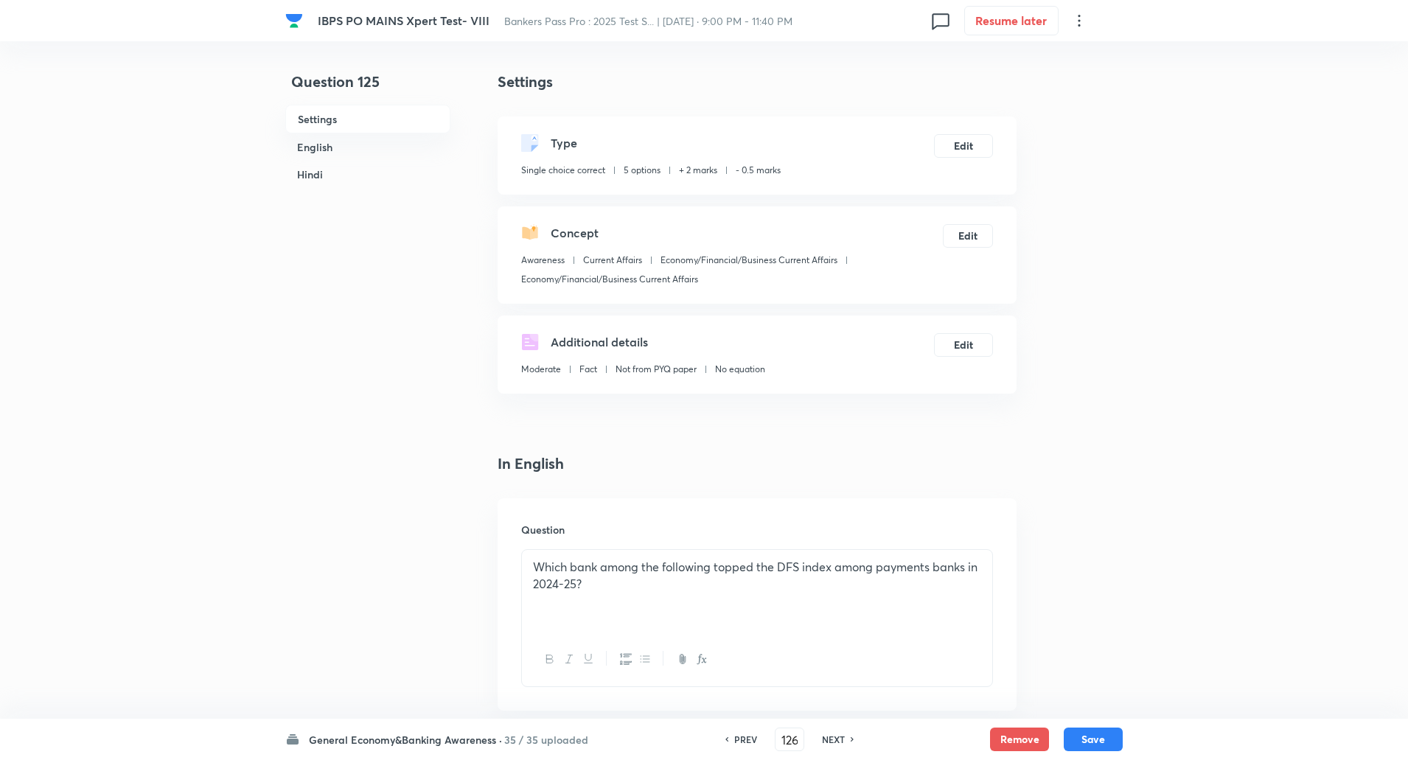
checkbox input "false"
checkbox input "true"
